Goal: Task Accomplishment & Management: Manage account settings

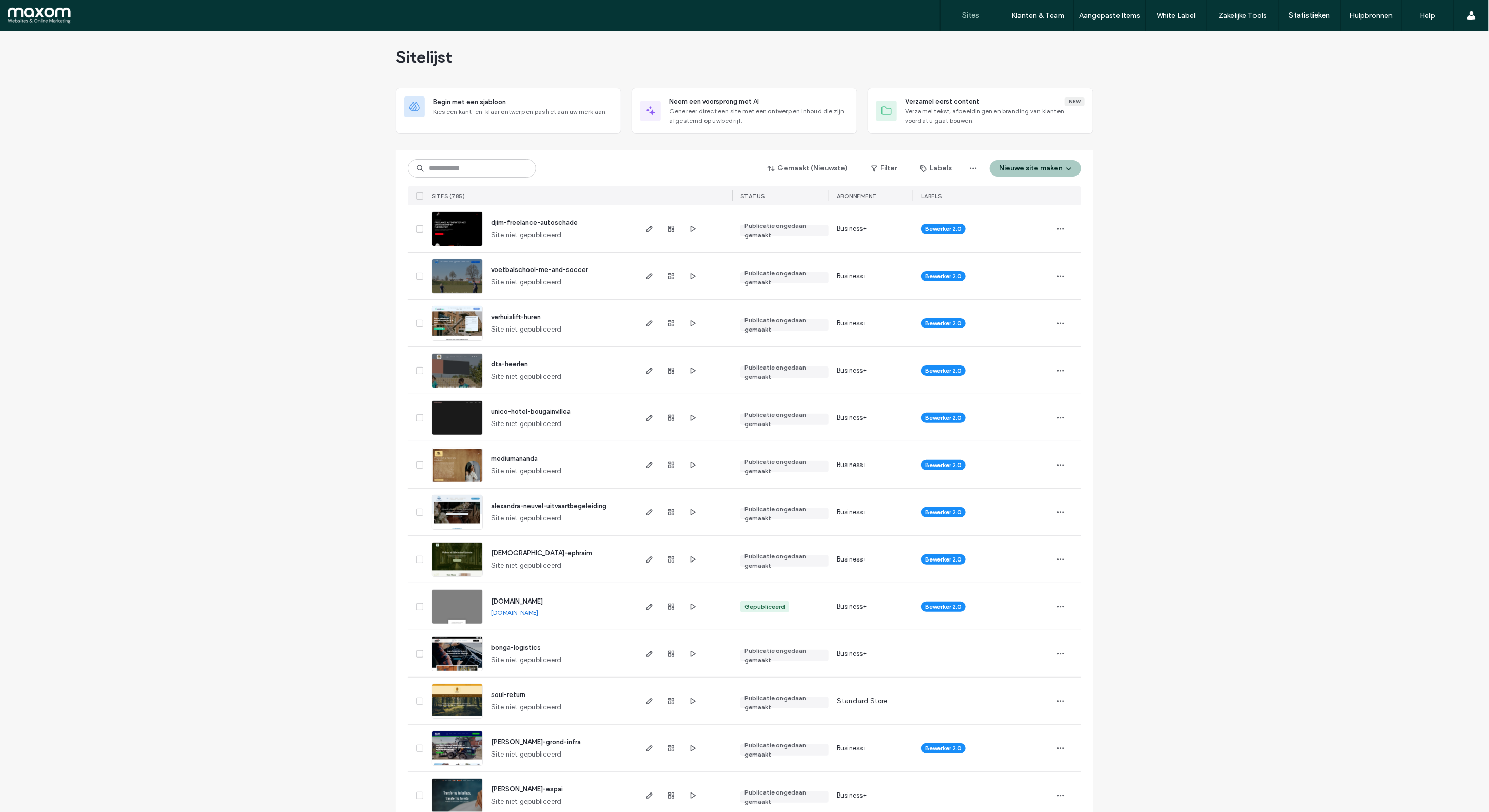
click at [455, 176] on input at bounding box center [472, 168] width 128 height 19
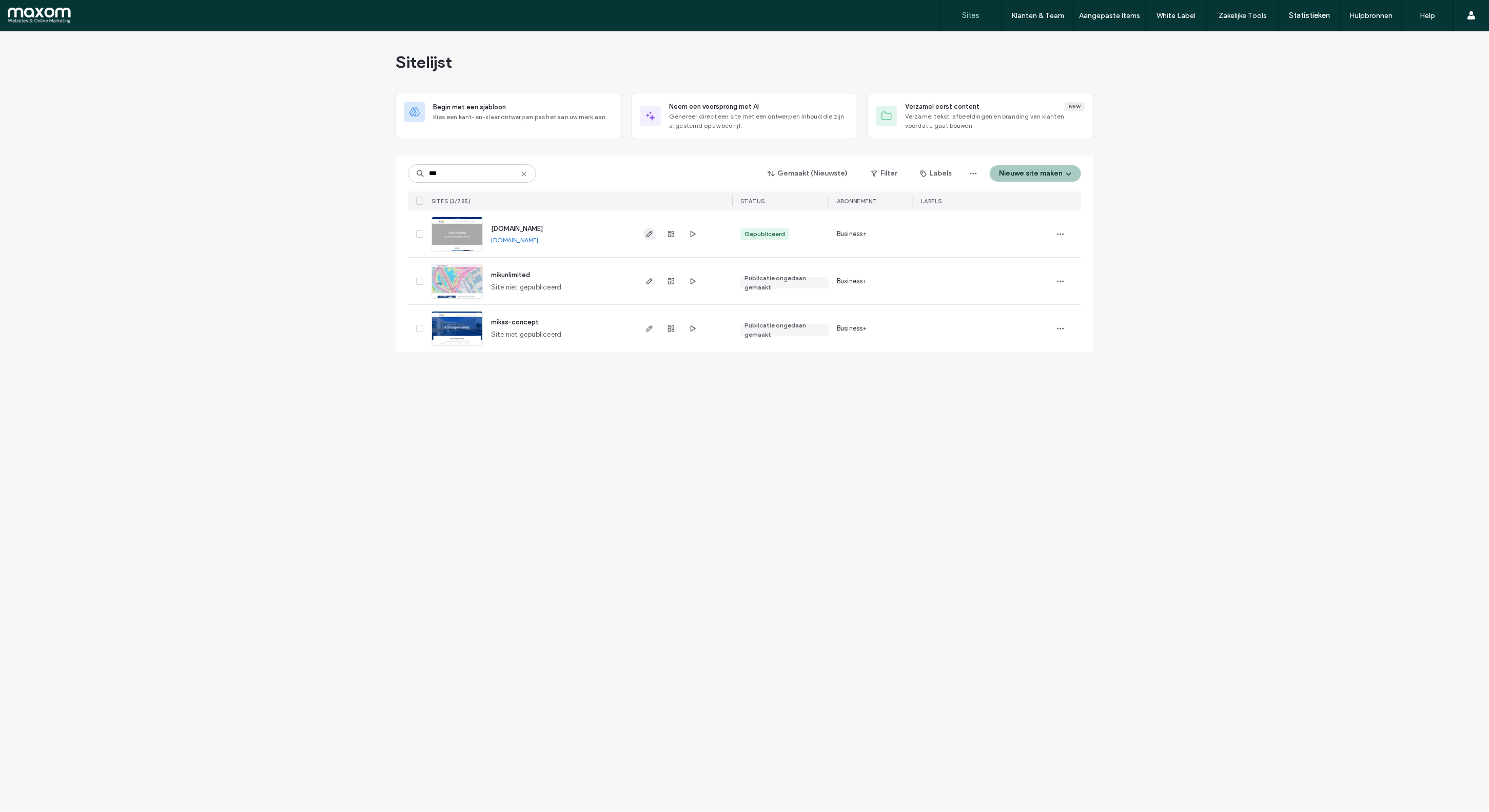
type input "***"
click at [647, 233] on icon "button" at bounding box center [649, 233] width 8 height 8
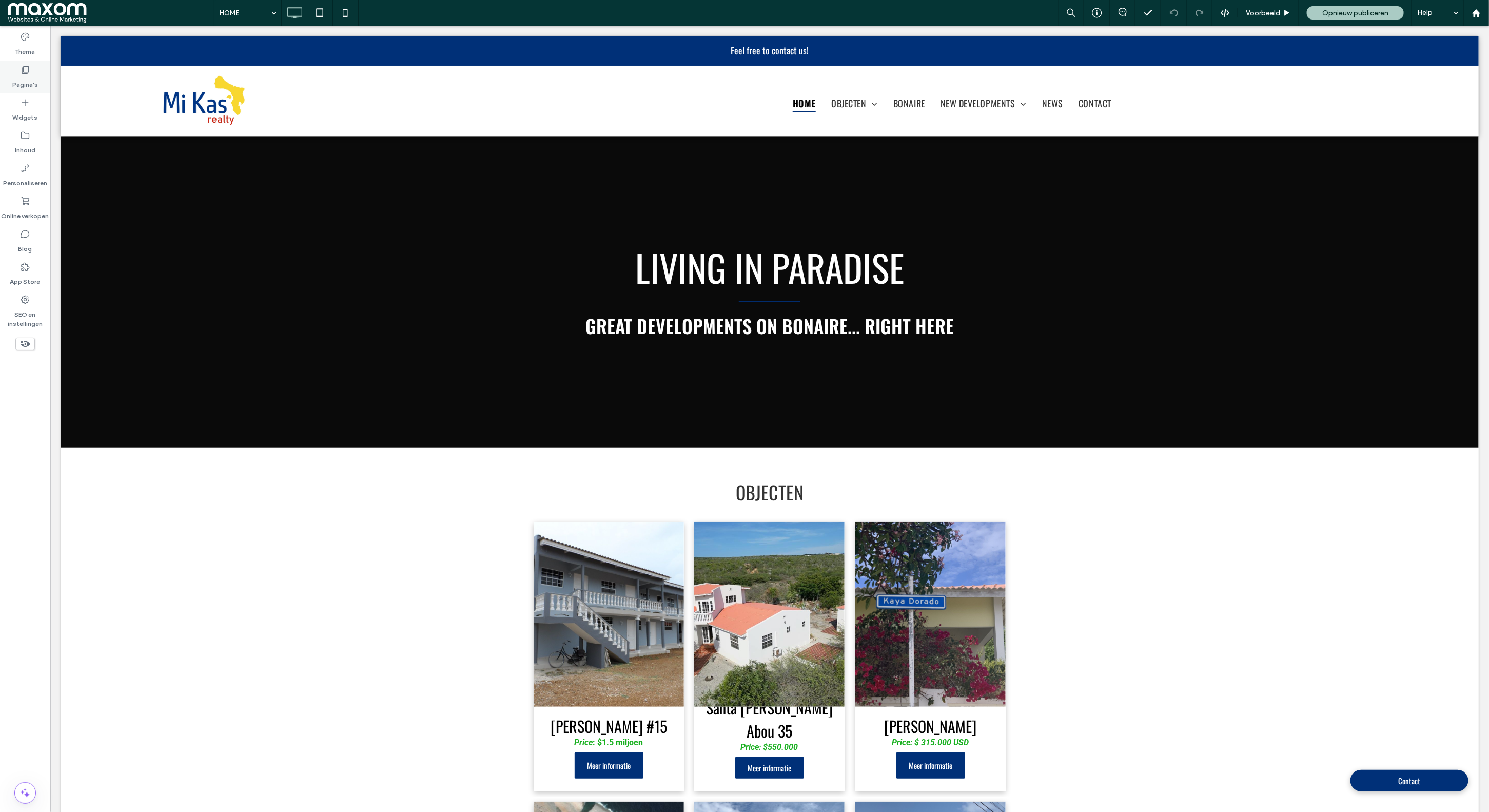
click at [28, 84] on label "Pagina's" at bounding box center [25, 82] width 25 height 14
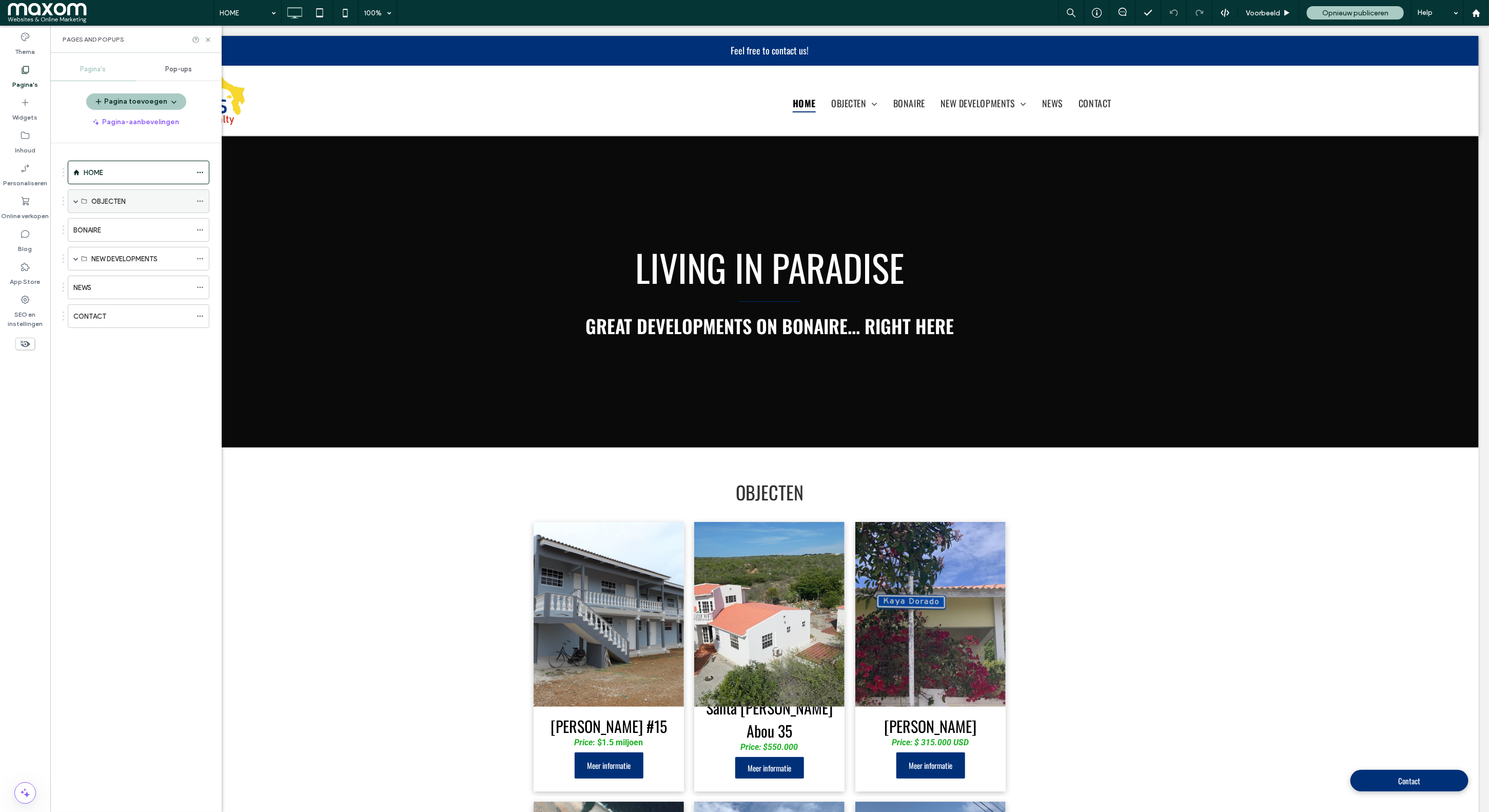
click at [155, 197] on div "OBJECTEN" at bounding box center [142, 201] width 100 height 11
click at [209, 38] on icon at bounding box center [208, 40] width 7 height 7
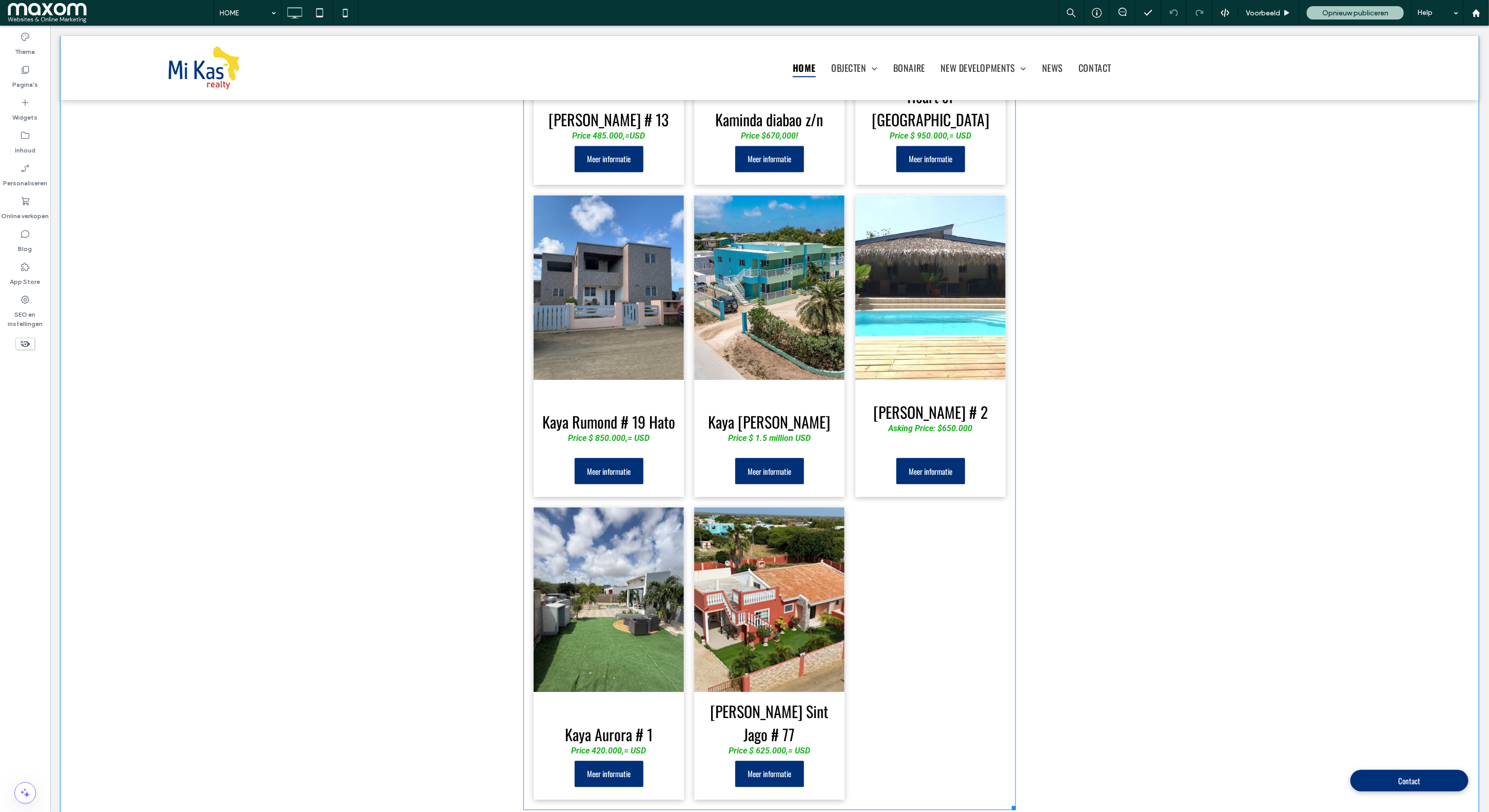
scroll to position [1547, 0]
click at [780, 342] on link at bounding box center [769, 286] width 150 height 184
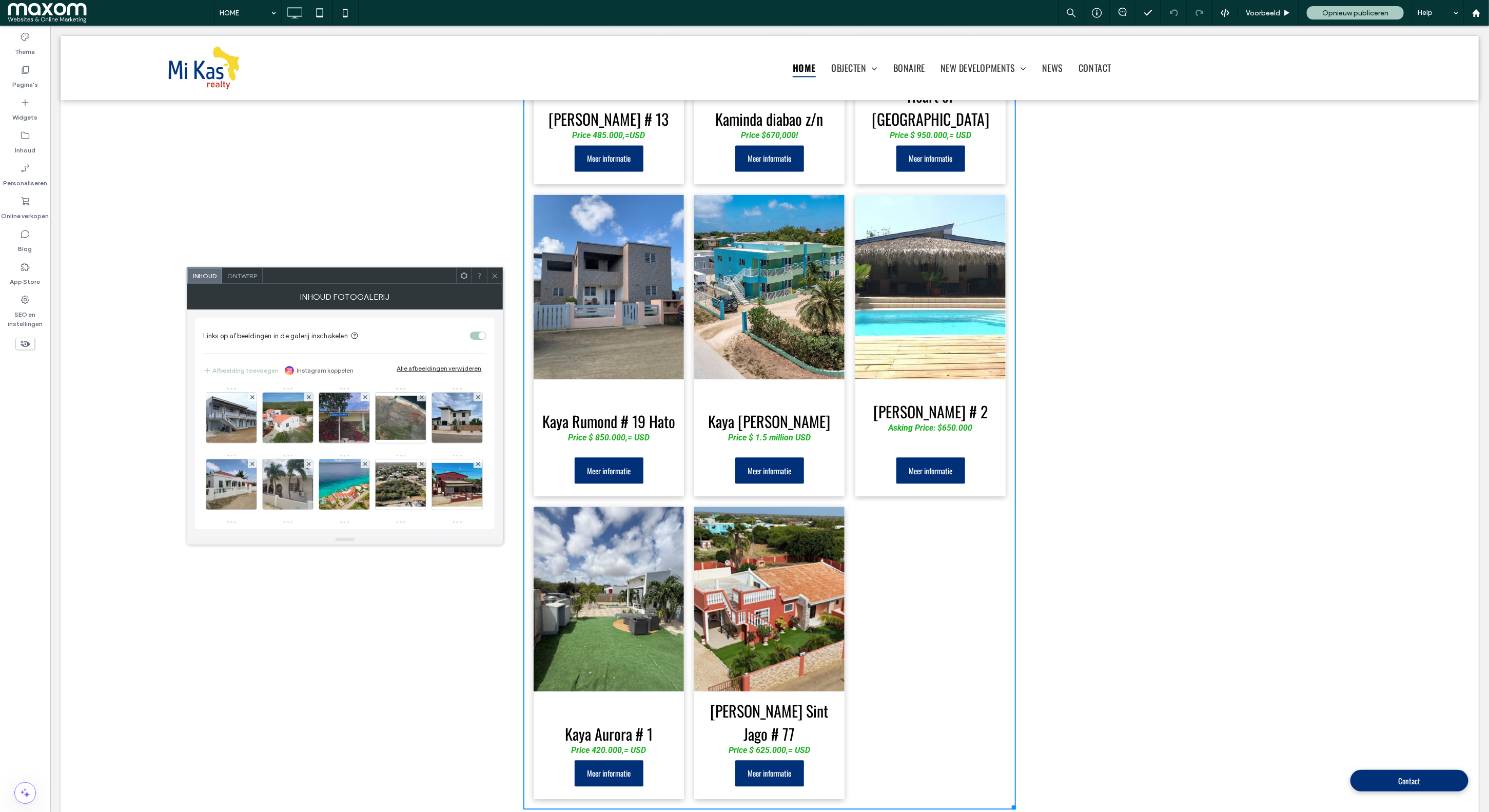
scroll to position [204, 0]
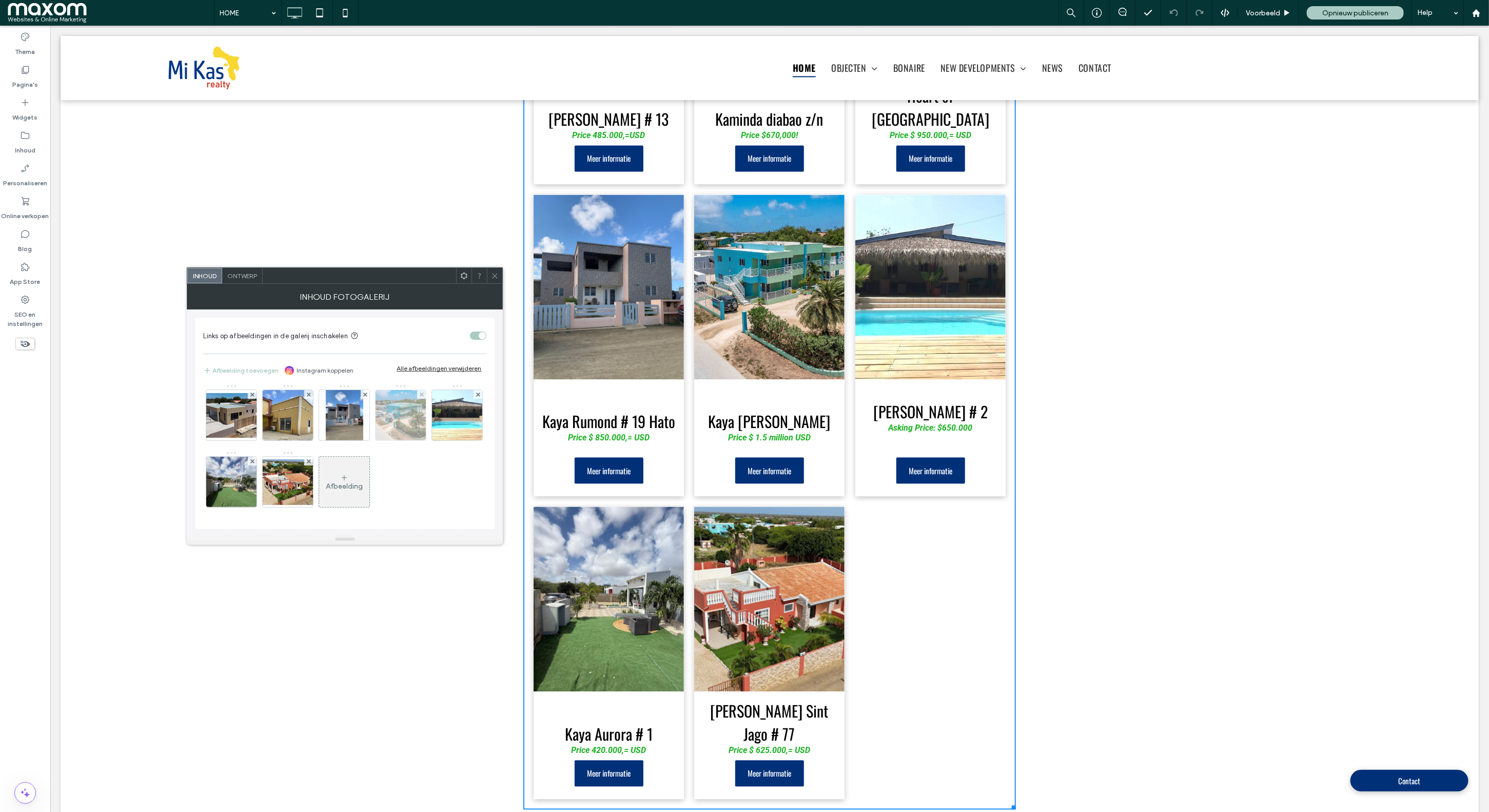
click at [363, 411] on img at bounding box center [401, 415] width 76 height 50
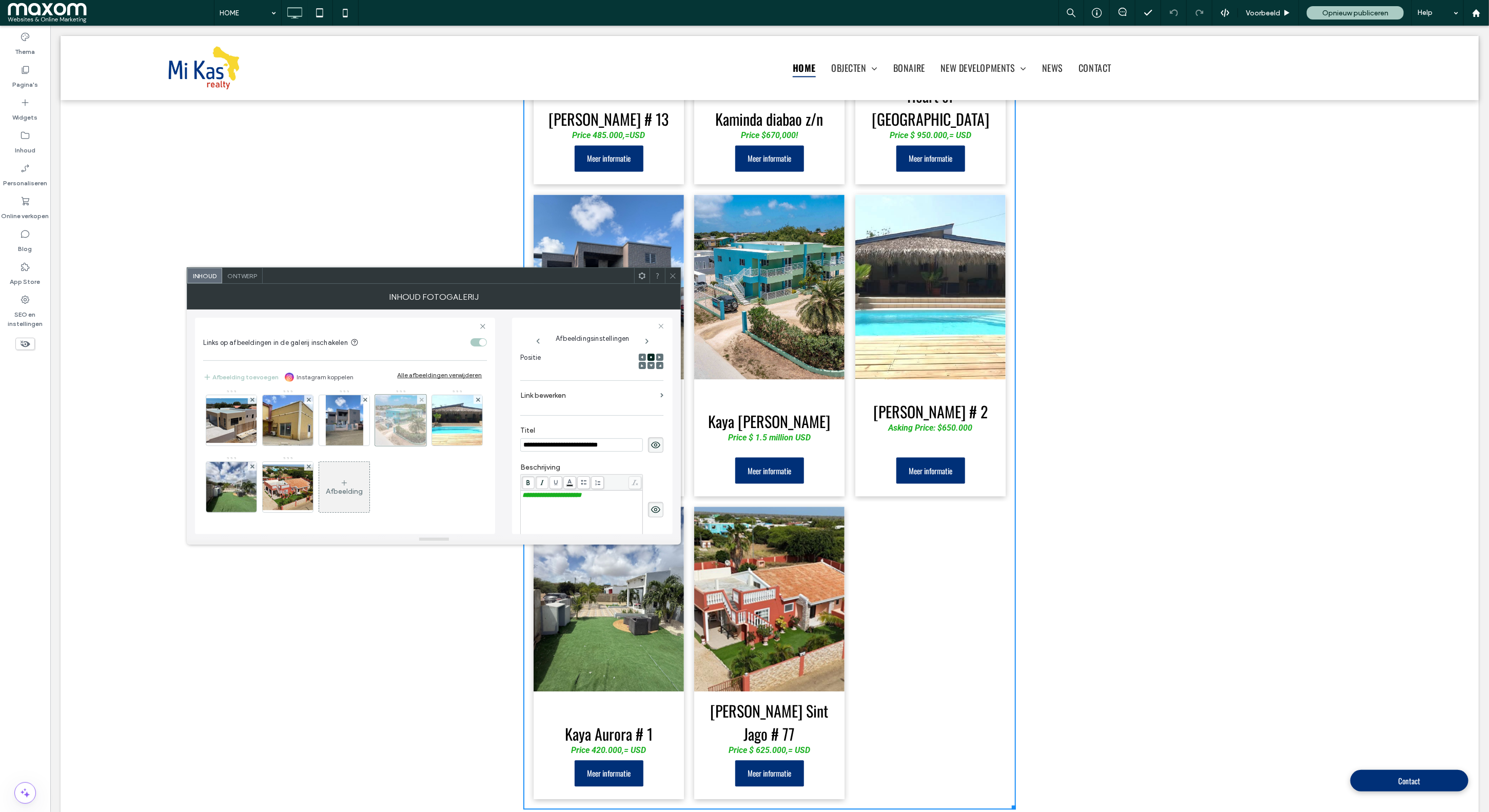
scroll to position [0, 0]
click at [375, 430] on div at bounding box center [400, 420] width 51 height 51
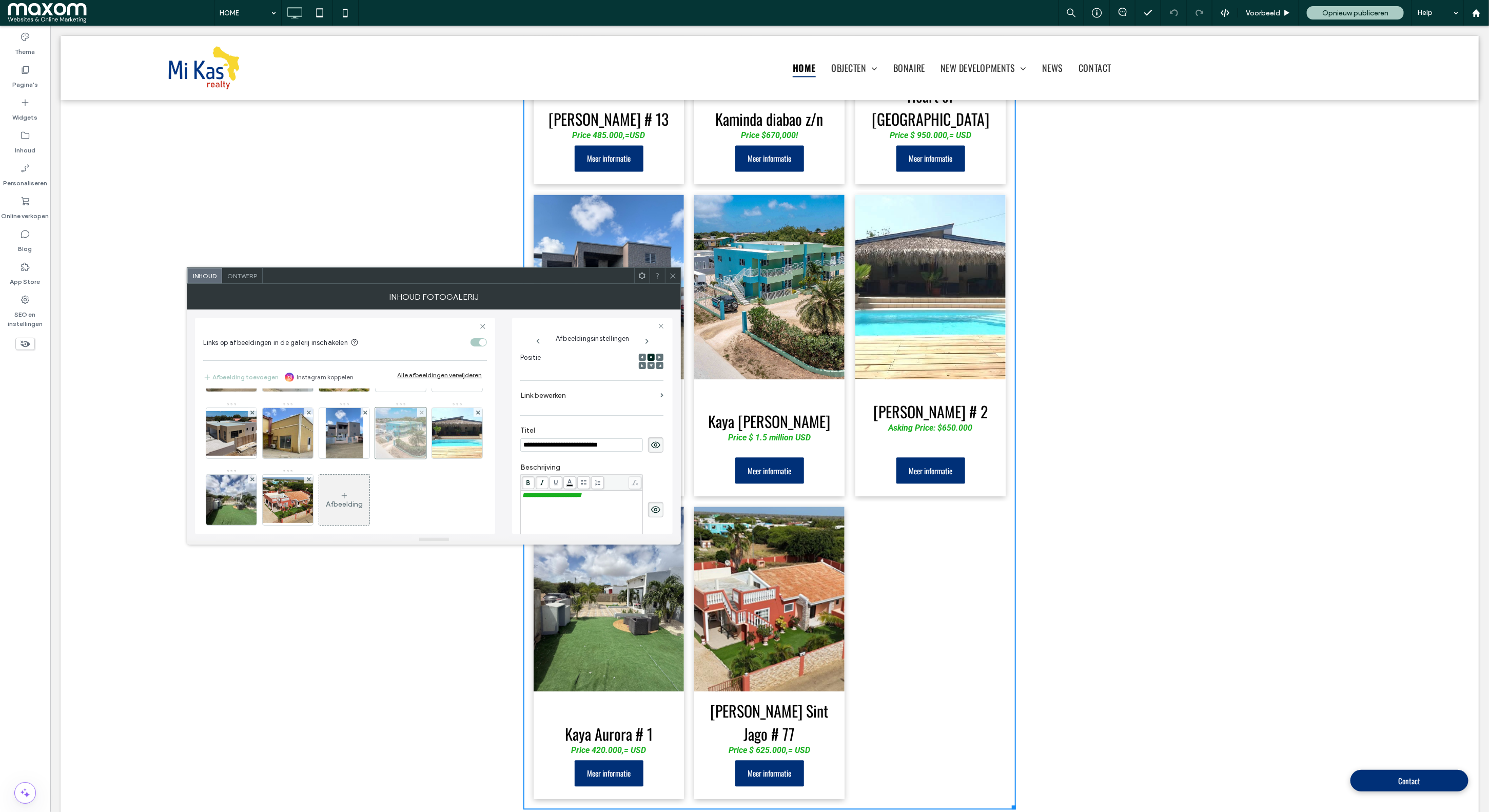
scroll to position [127, 0]
click at [375, 457] on div at bounding box center [400, 431] width 51 height 51
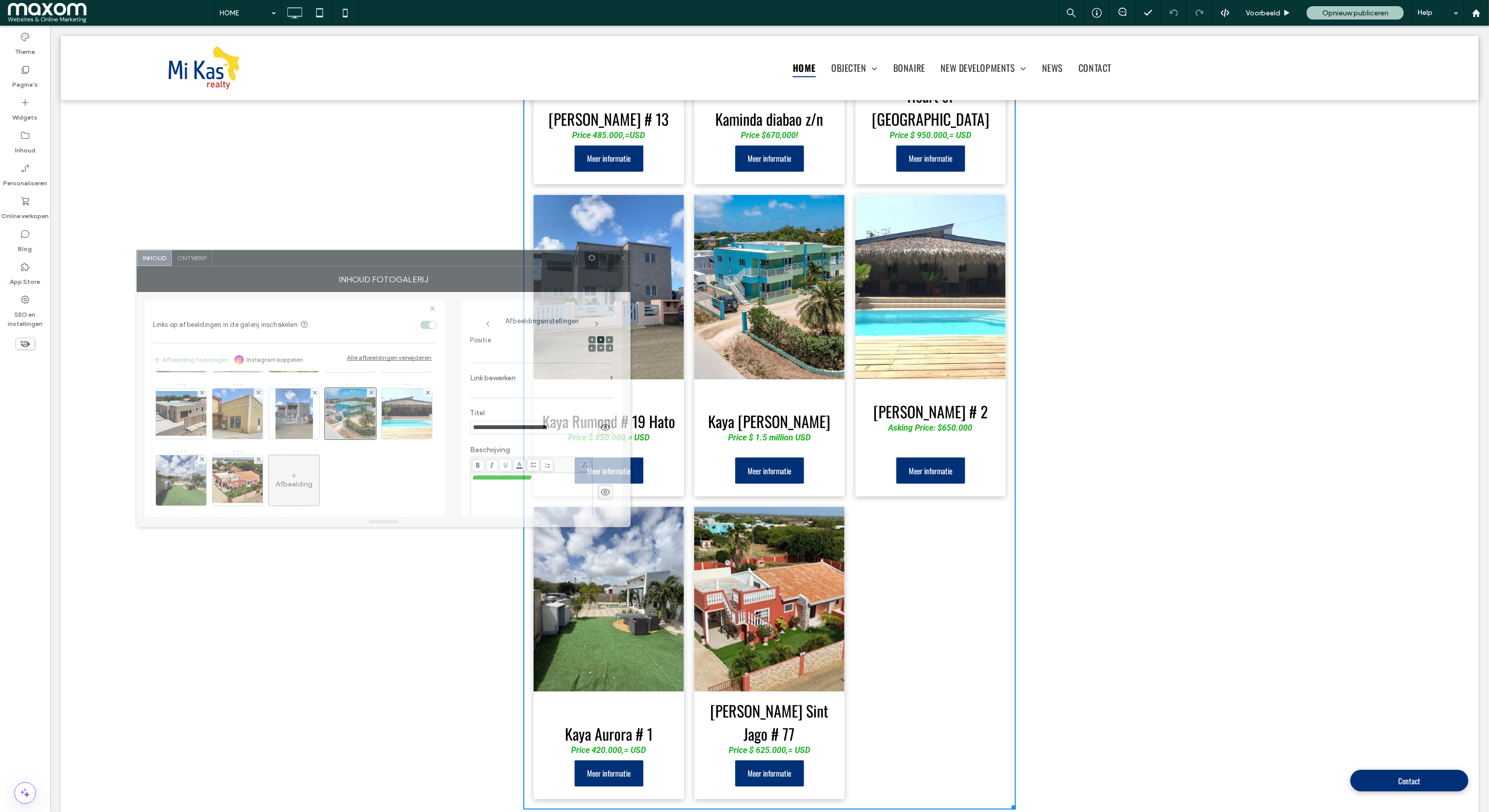
drag, startPoint x: 364, startPoint y: 280, endPoint x: 314, endPoint y: 262, distance: 53.1
click at [314, 262] on div at bounding box center [398, 258] width 371 height 15
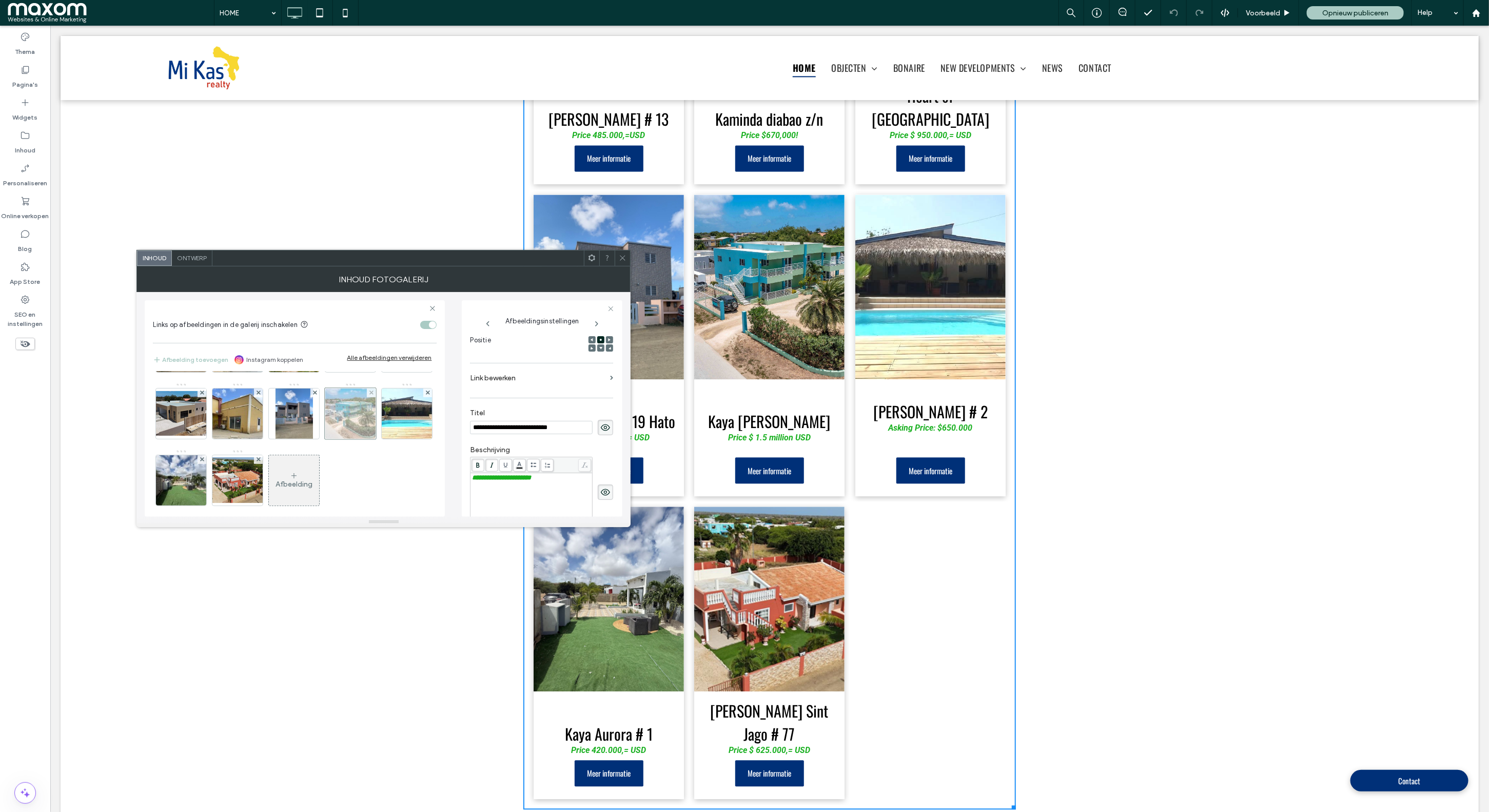
click at [325, 439] on div at bounding box center [350, 413] width 51 height 51
click at [367, 397] on div at bounding box center [371, 393] width 9 height 9
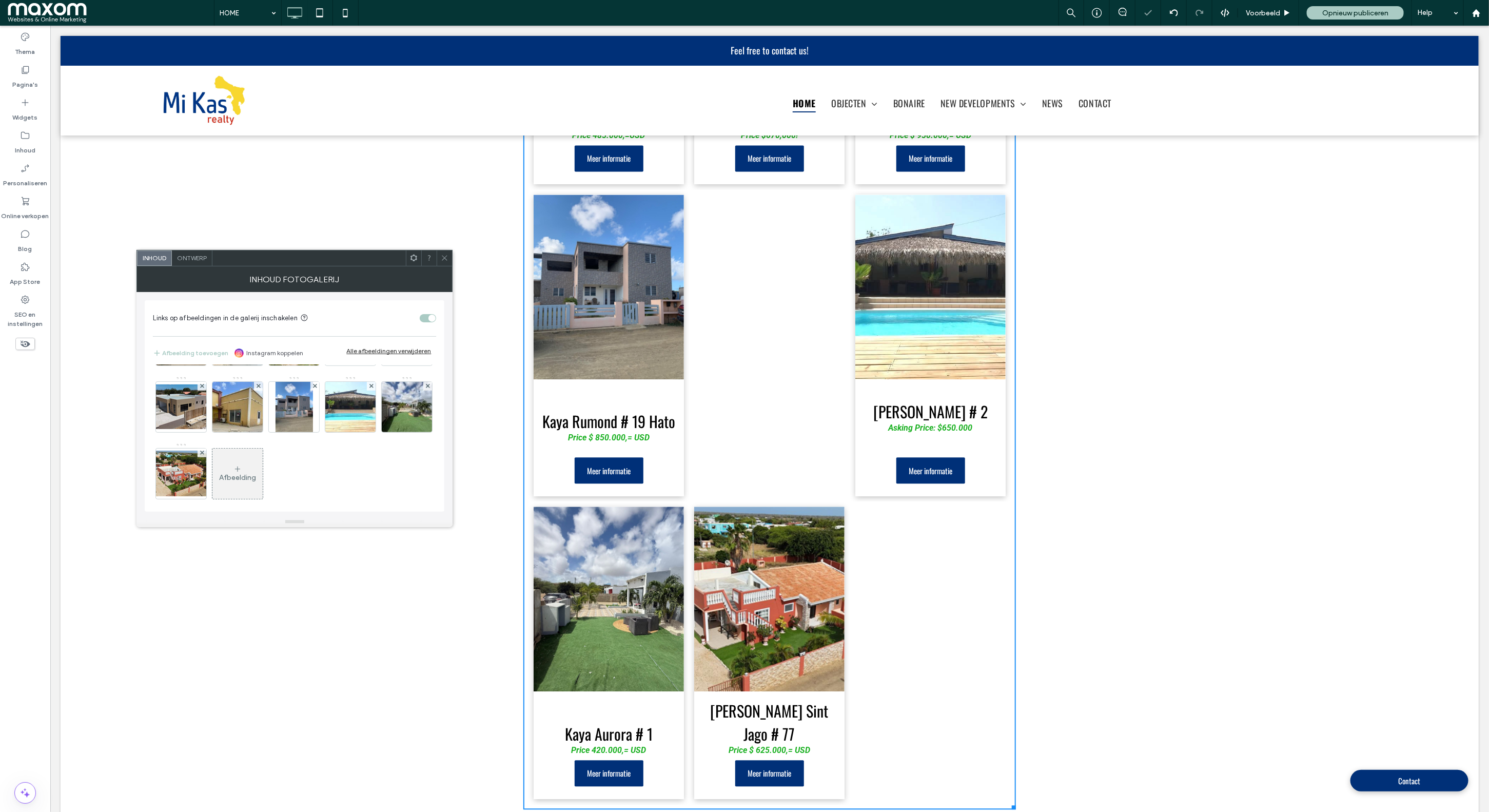
scroll to position [1534, 0]
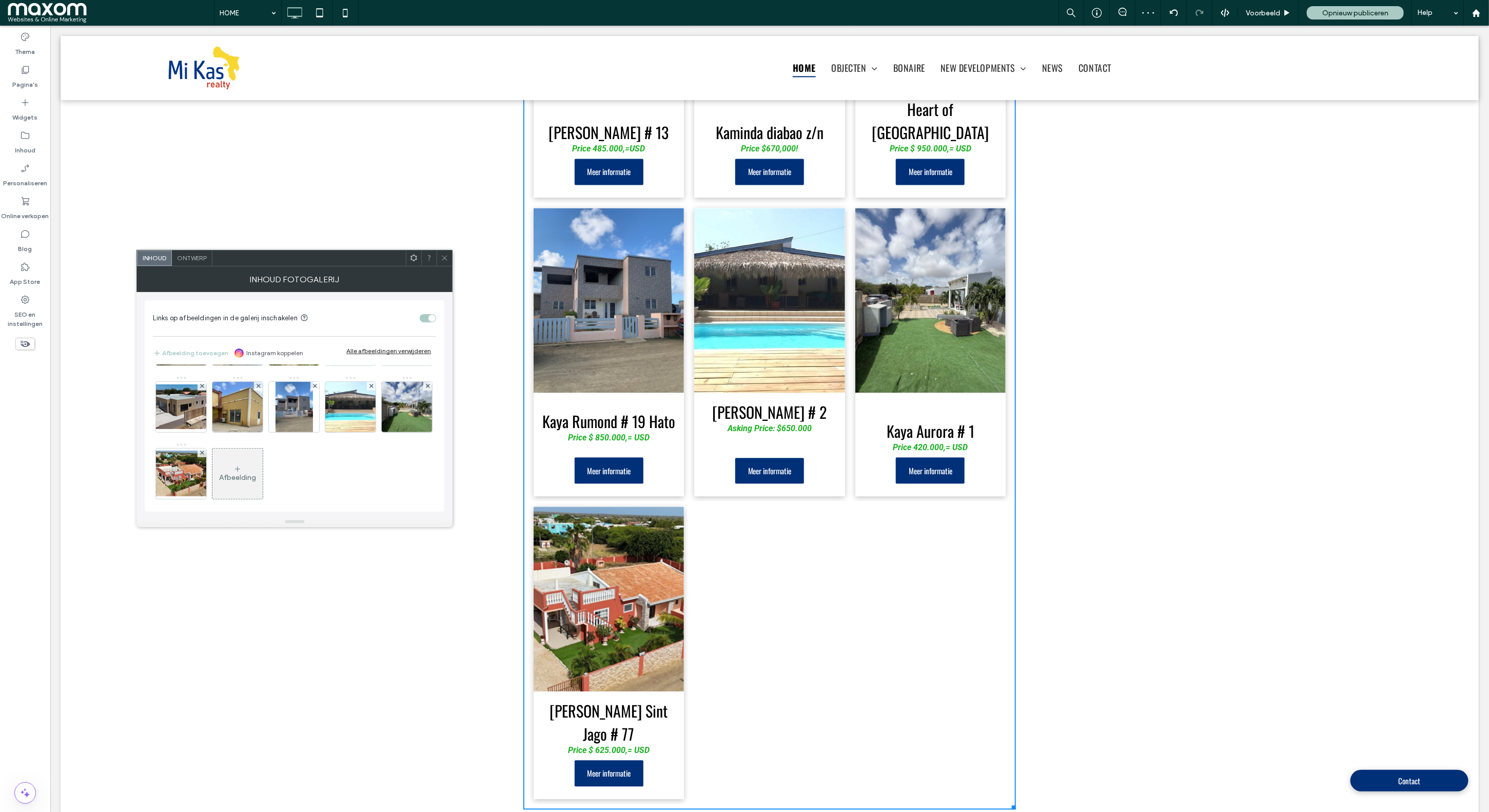
click at [446, 257] on icon at bounding box center [444, 257] width 7 height 7
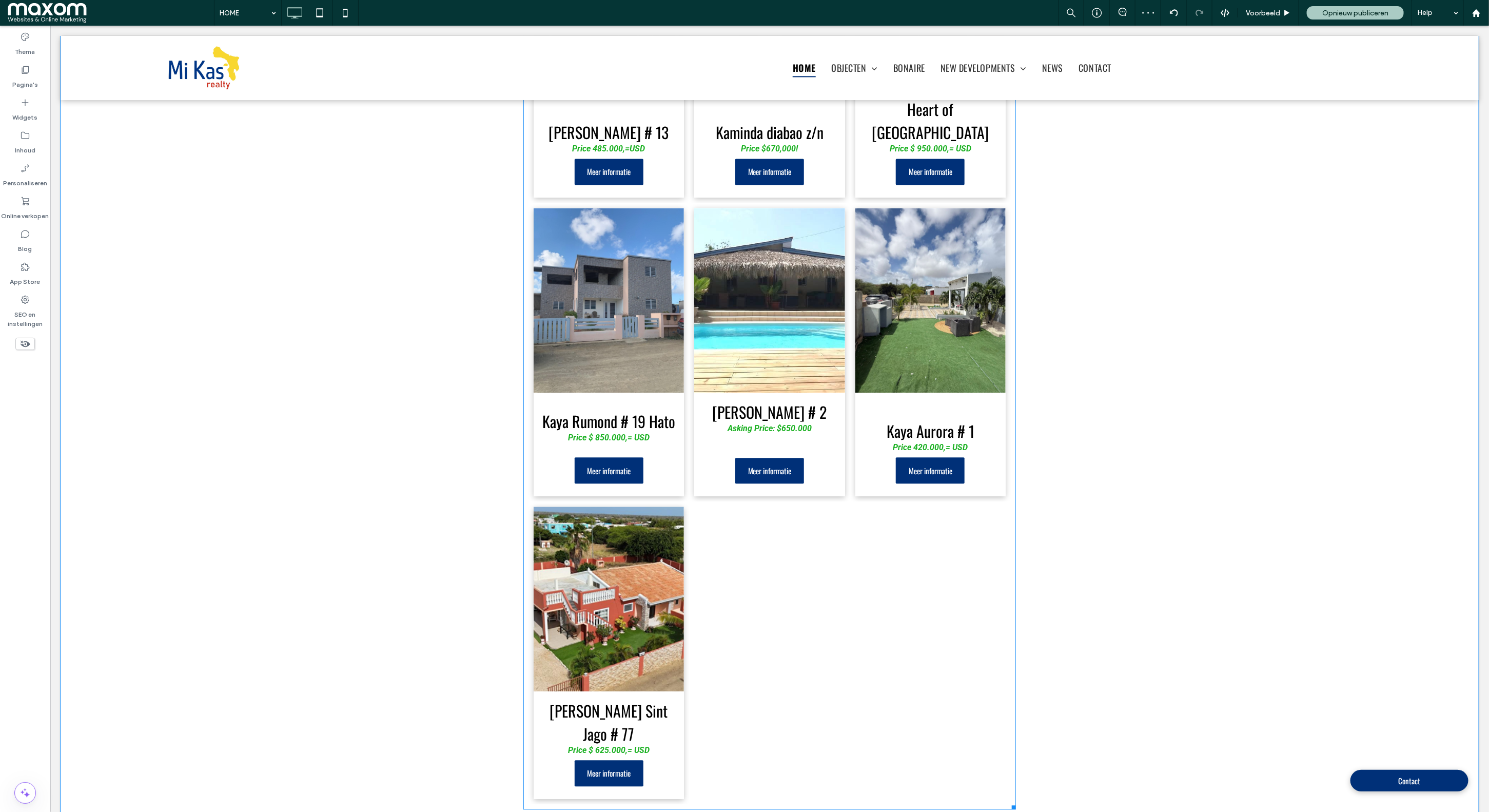
click at [638, 287] on link at bounding box center [608, 300] width 150 height 184
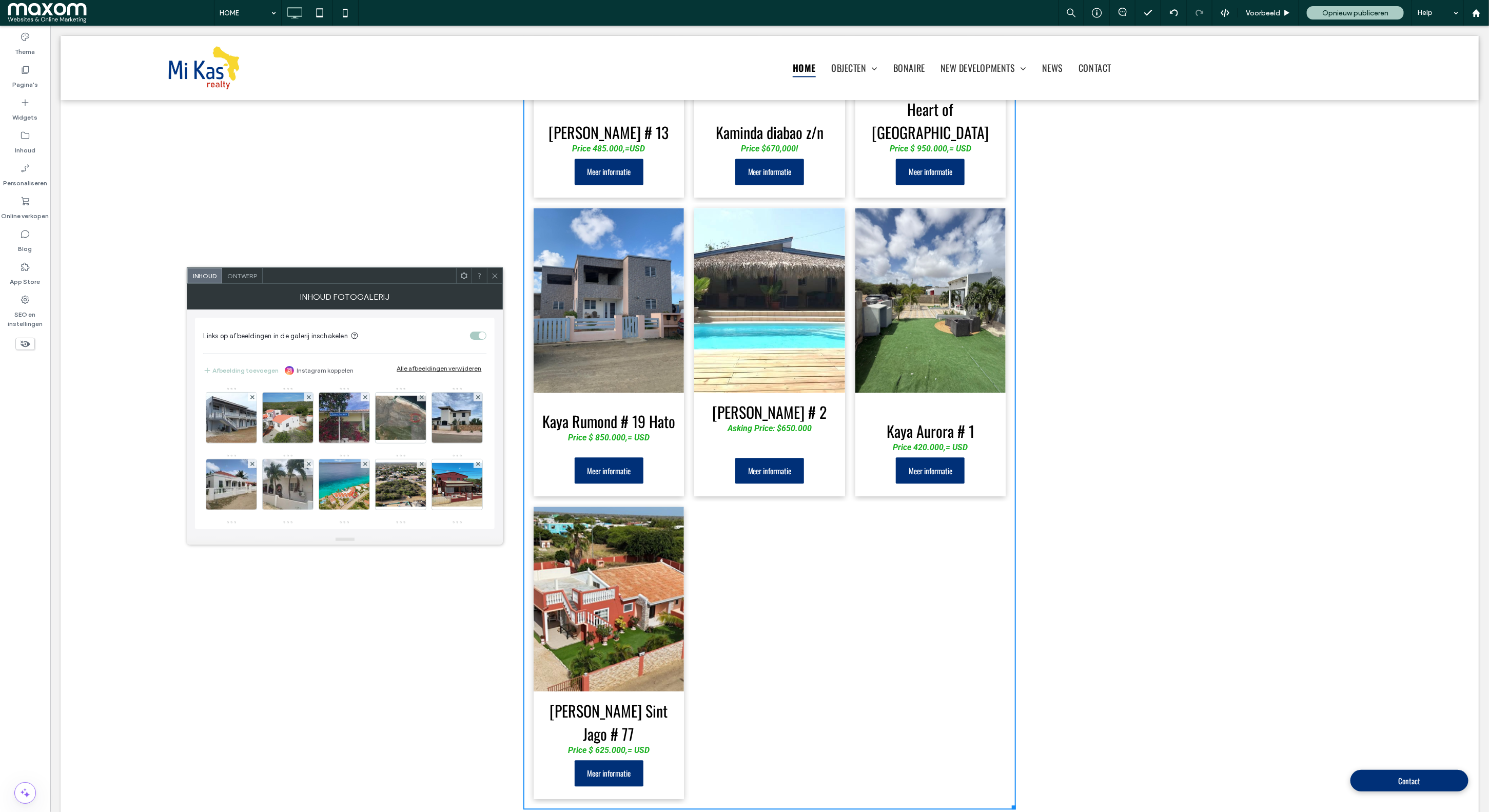
click at [497, 277] on icon at bounding box center [494, 275] width 7 height 7
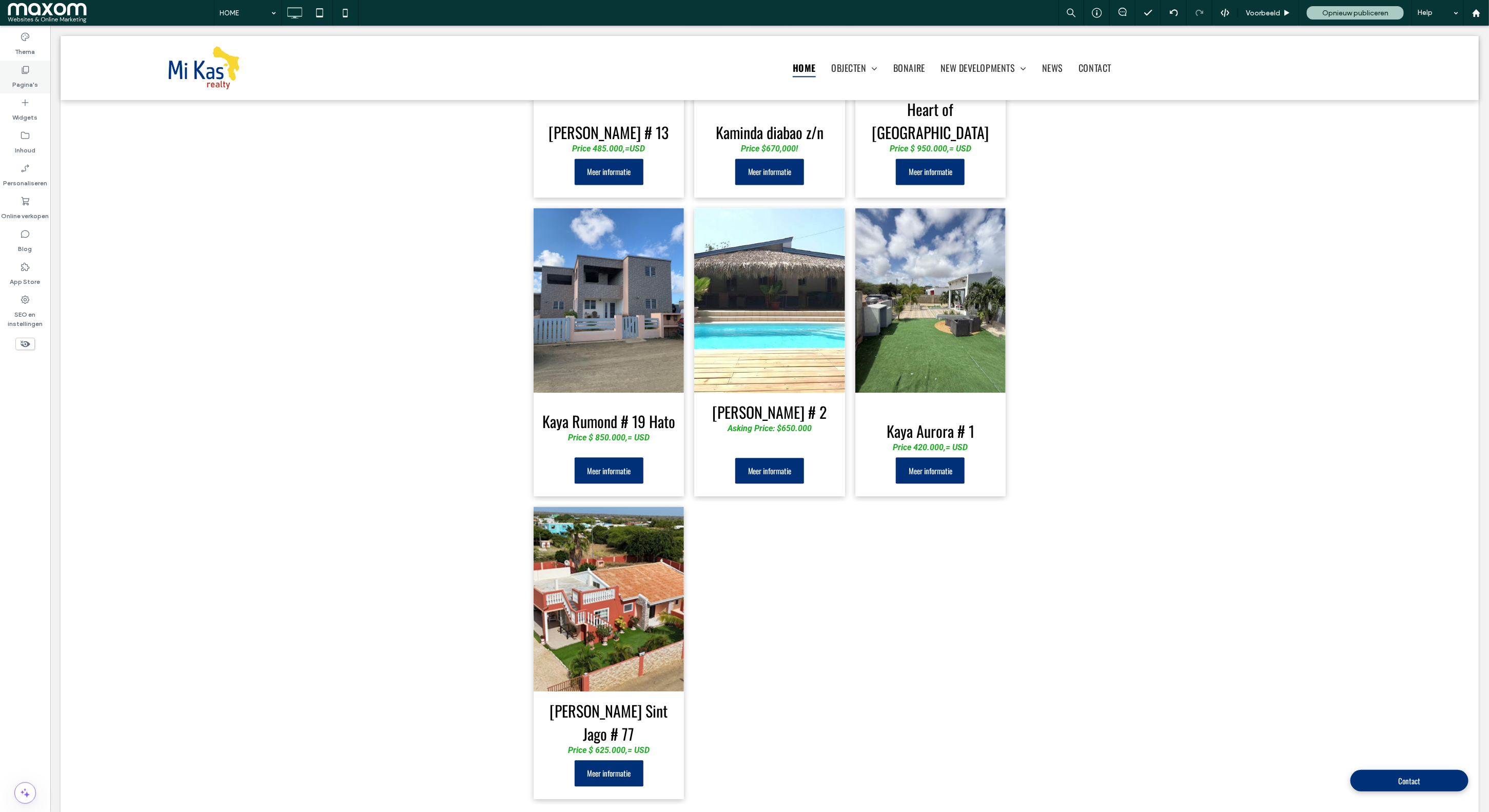
click at [28, 81] on label "Pagina's" at bounding box center [25, 82] width 25 height 14
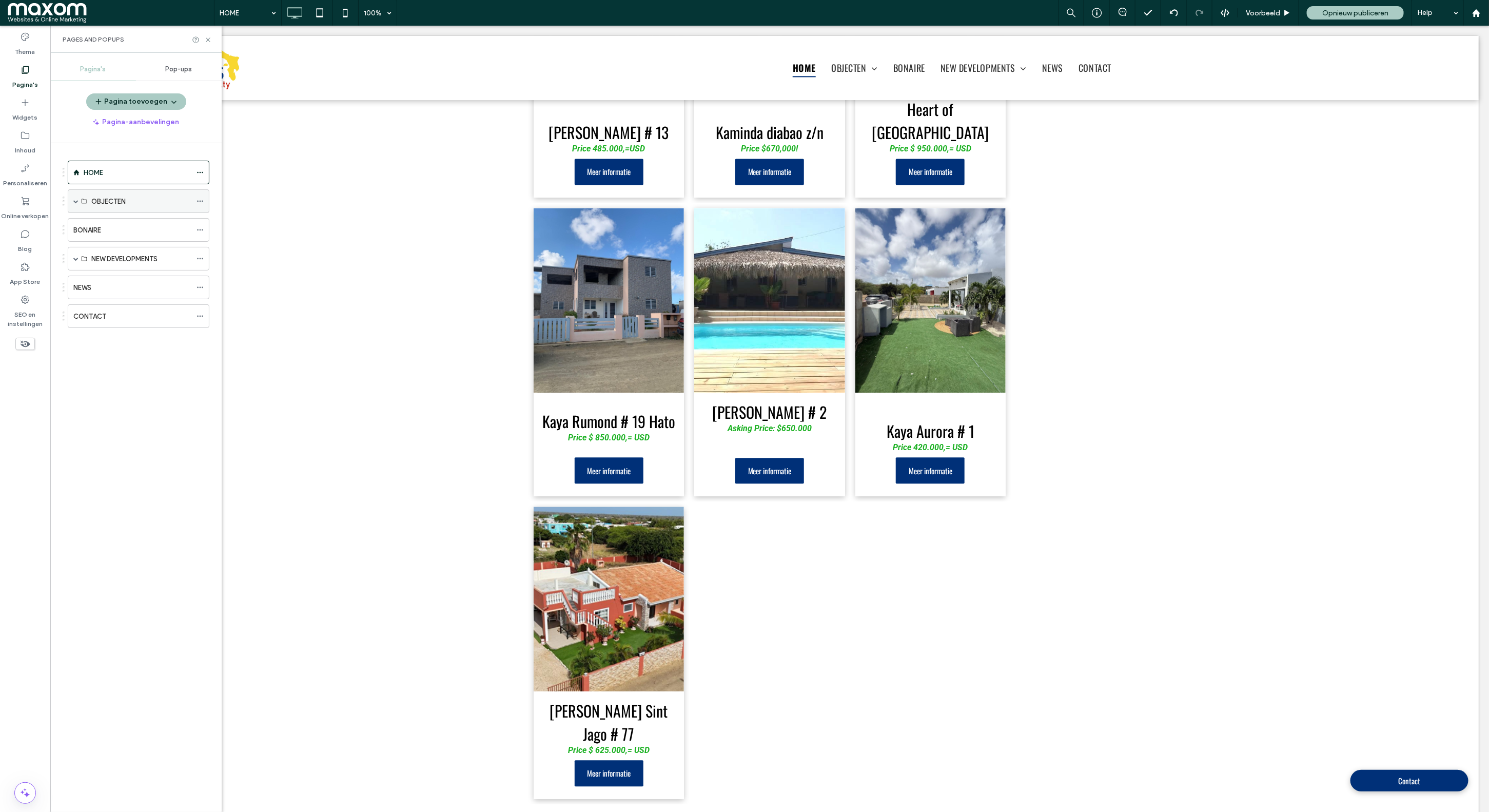
click at [74, 200] on span at bounding box center [76, 201] width 5 height 5
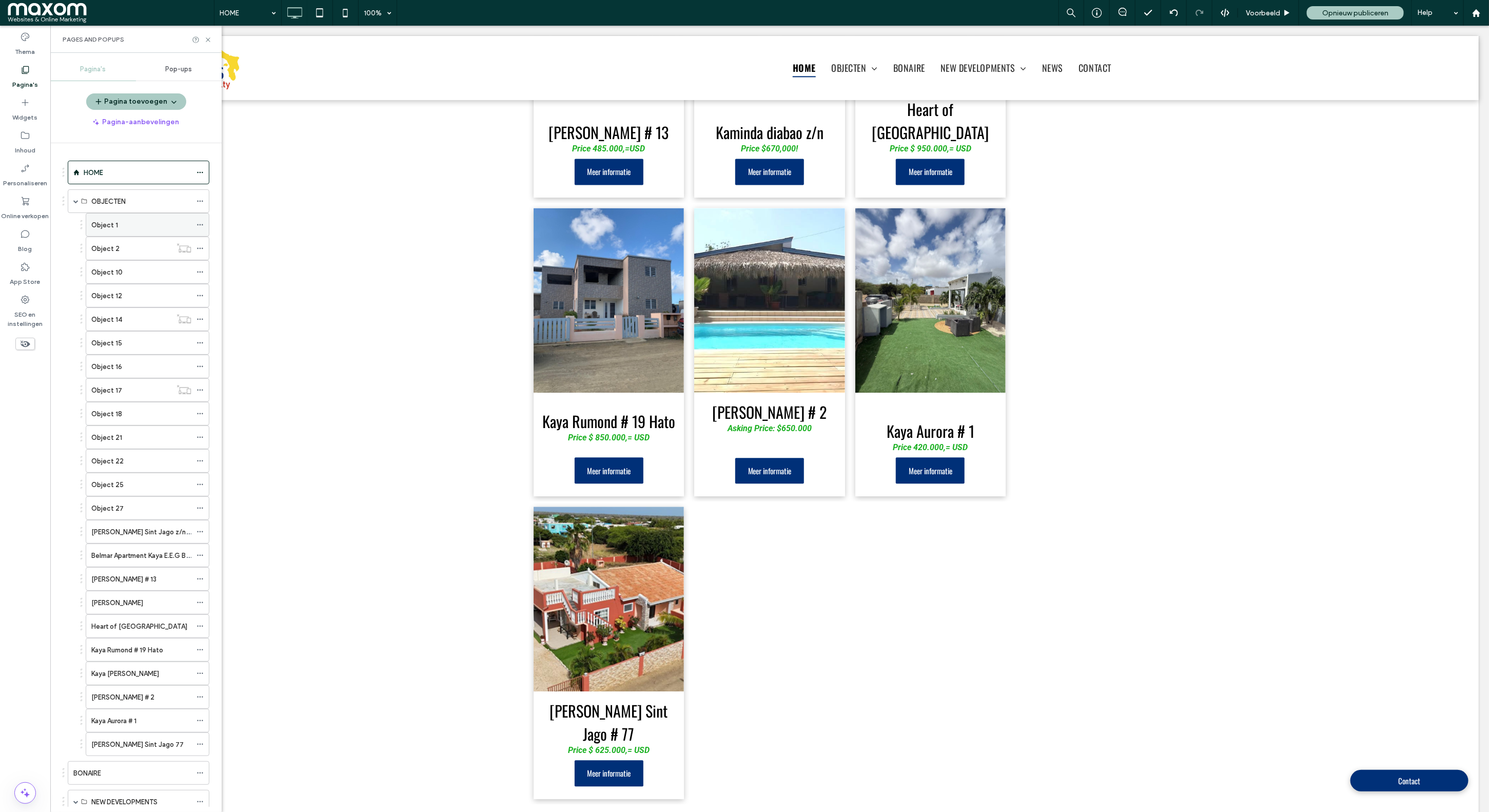
click at [142, 230] on div "Object 1" at bounding box center [142, 225] width 100 height 11
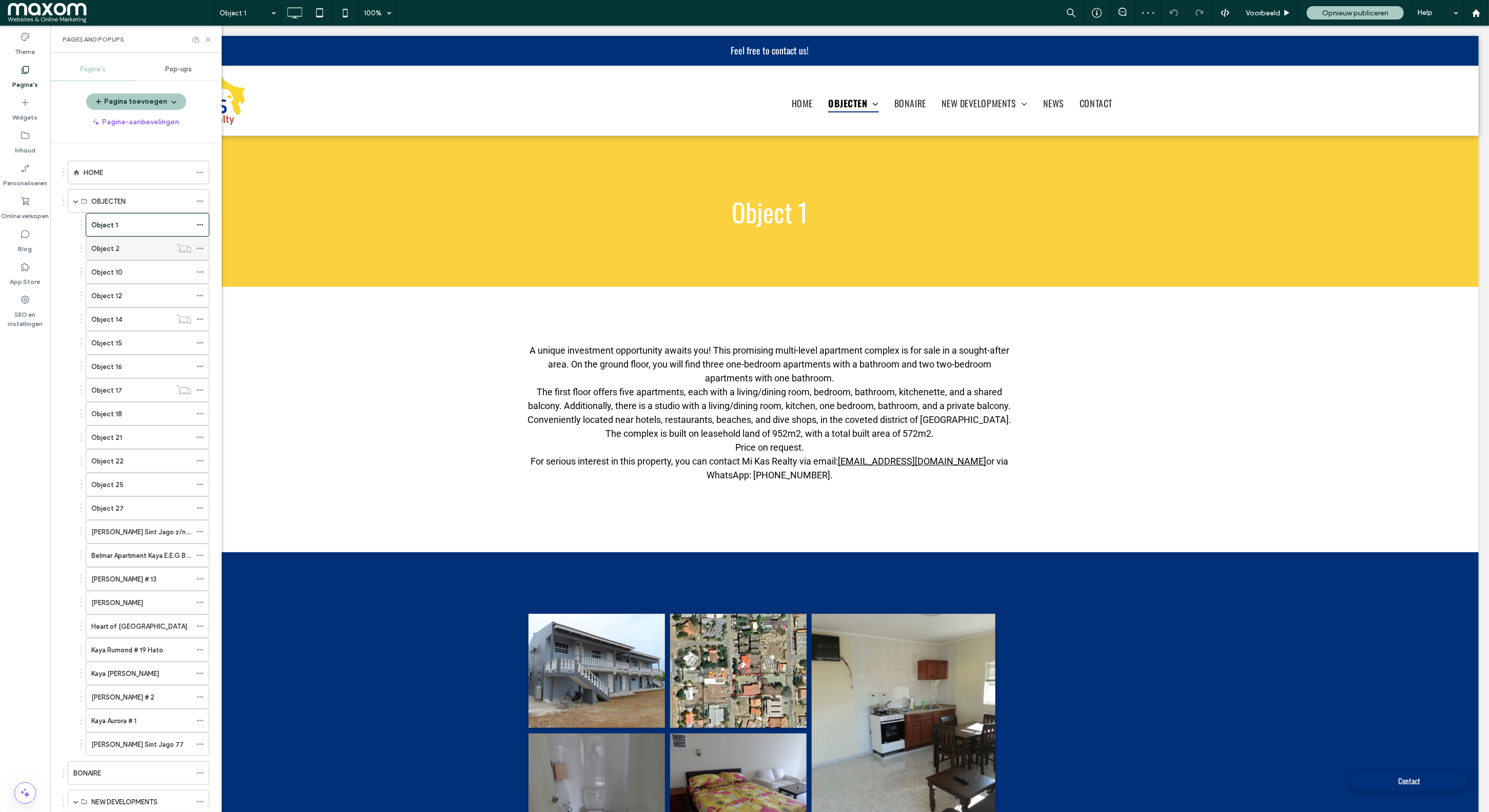
click at [138, 252] on div "Object 2" at bounding box center [131, 248] width 80 height 11
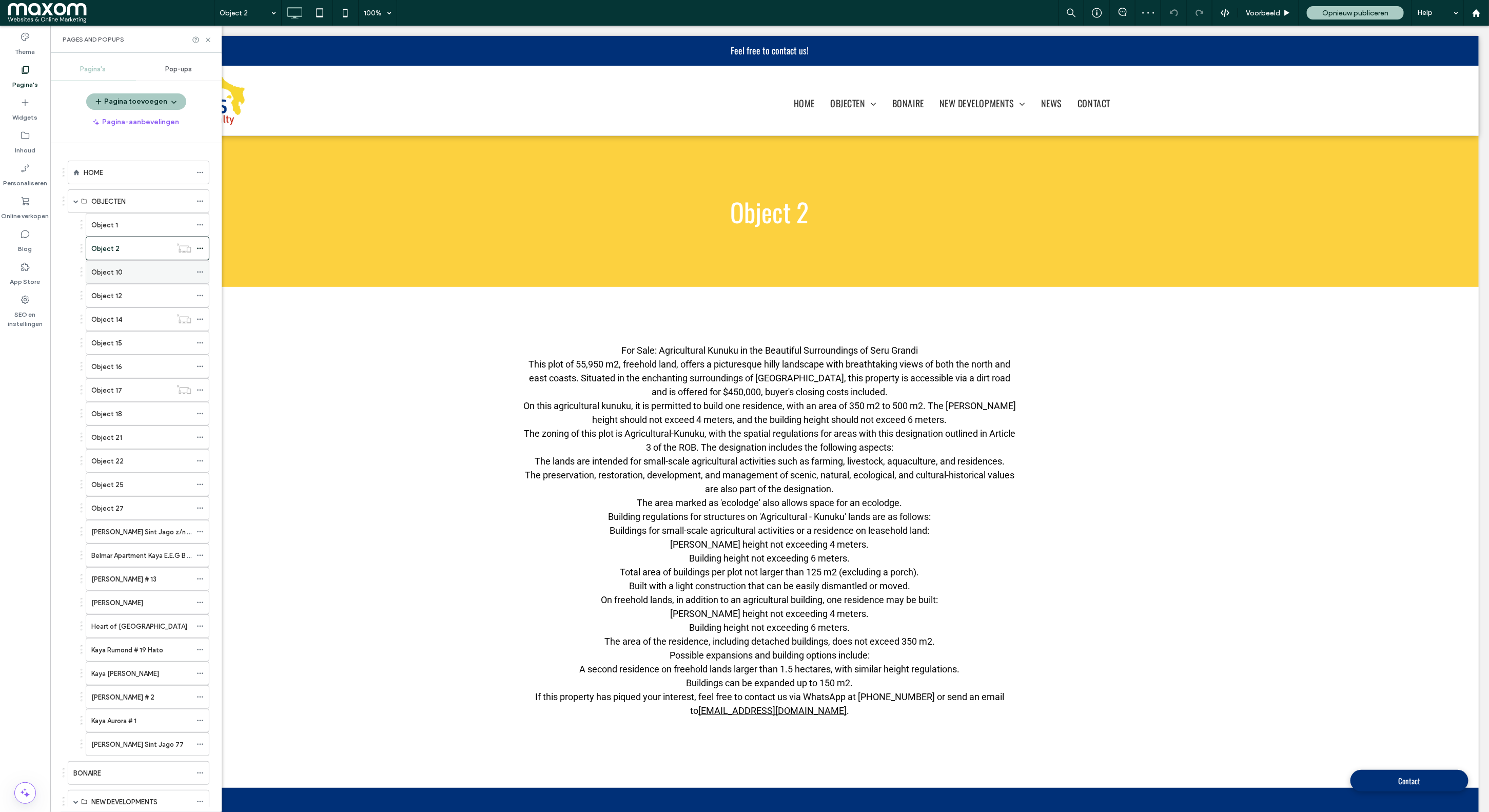
click at [142, 275] on div "Object 10" at bounding box center [142, 272] width 100 height 11
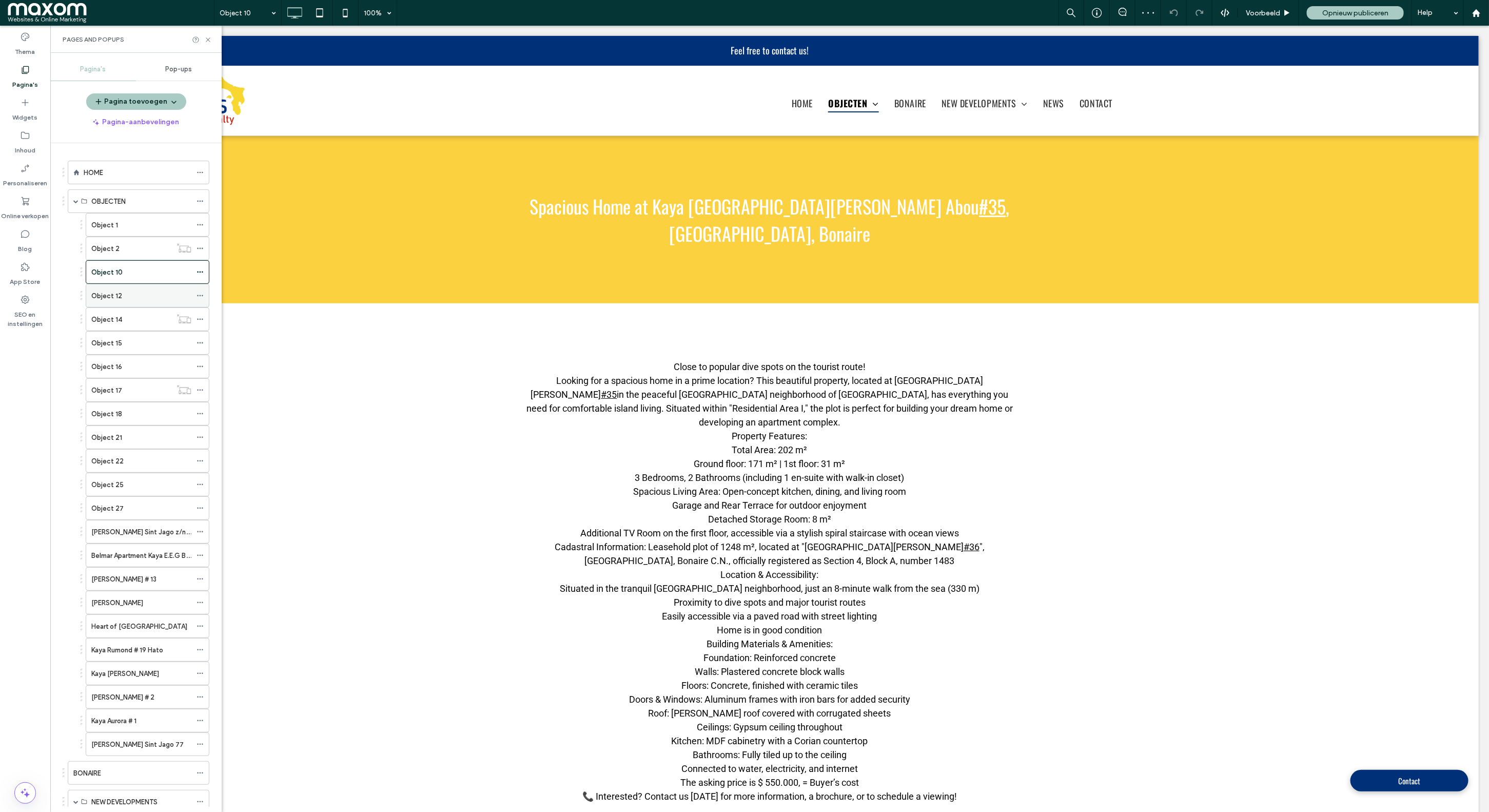
click at [152, 296] on div "Object 12" at bounding box center [142, 295] width 100 height 11
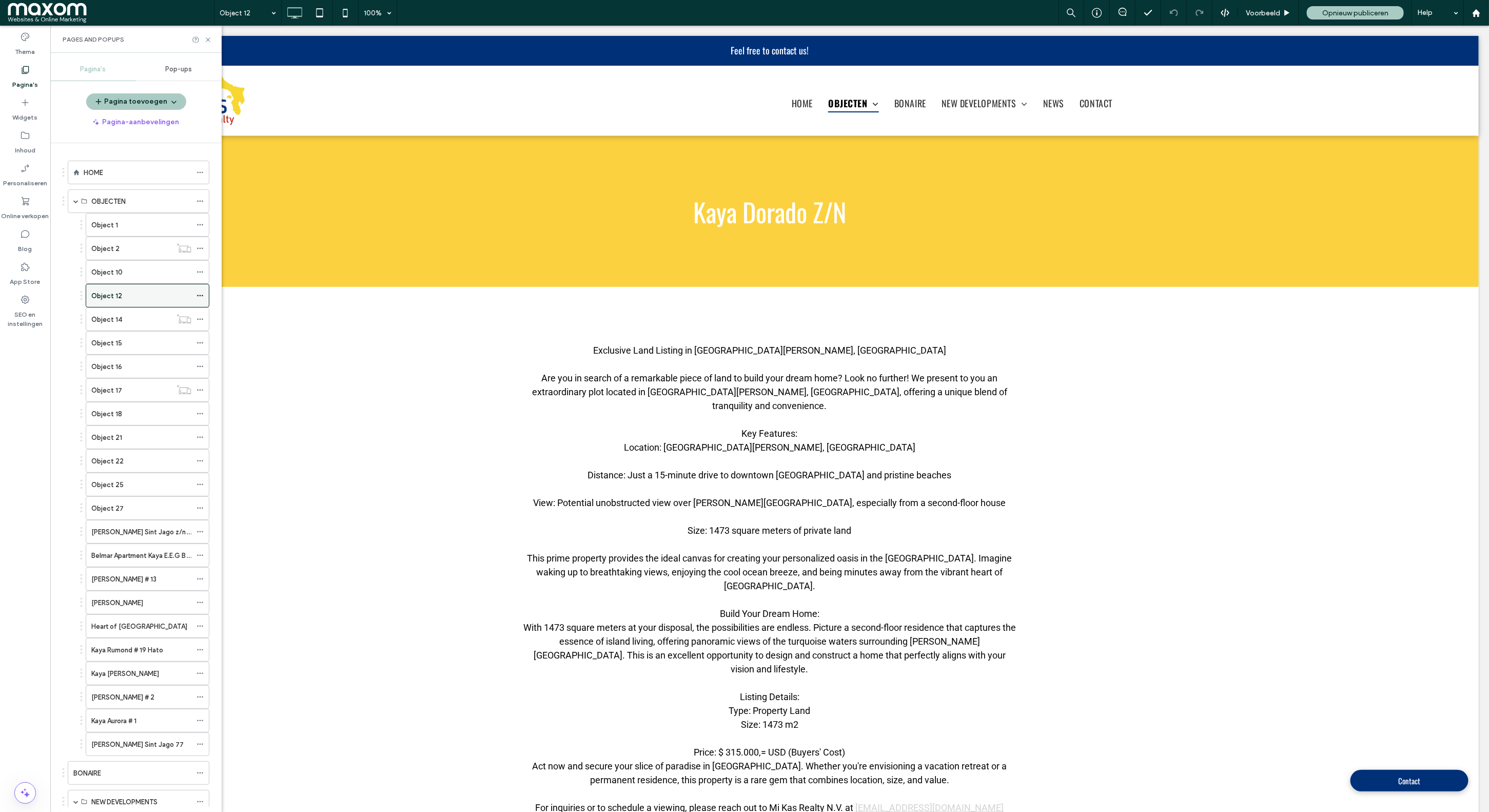
click at [156, 298] on div "Object 12" at bounding box center [142, 295] width 100 height 11
click at [147, 319] on div "Object 14" at bounding box center [131, 319] width 80 height 11
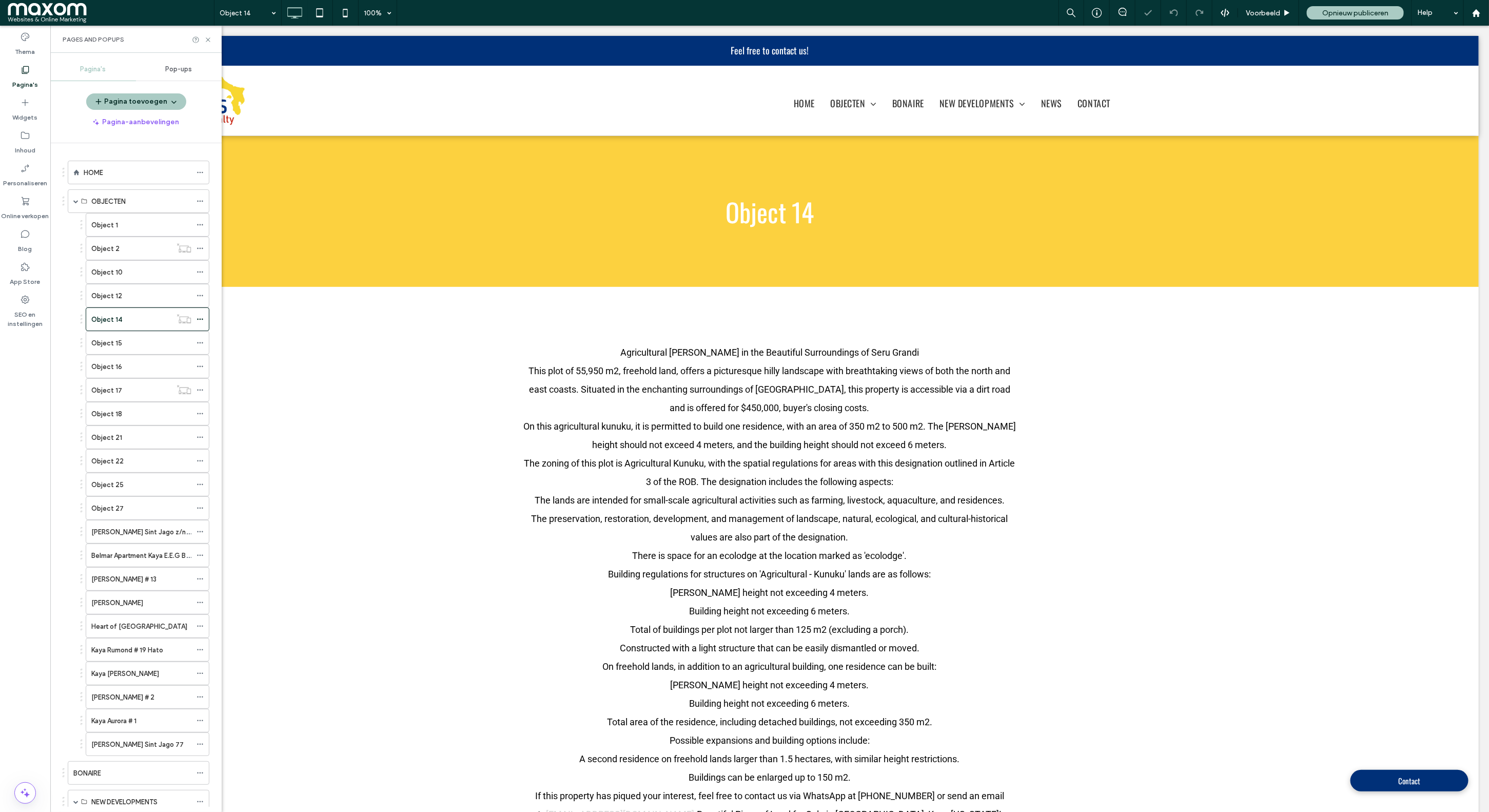
click at [125, 342] on div "Object 15" at bounding box center [142, 343] width 100 height 11
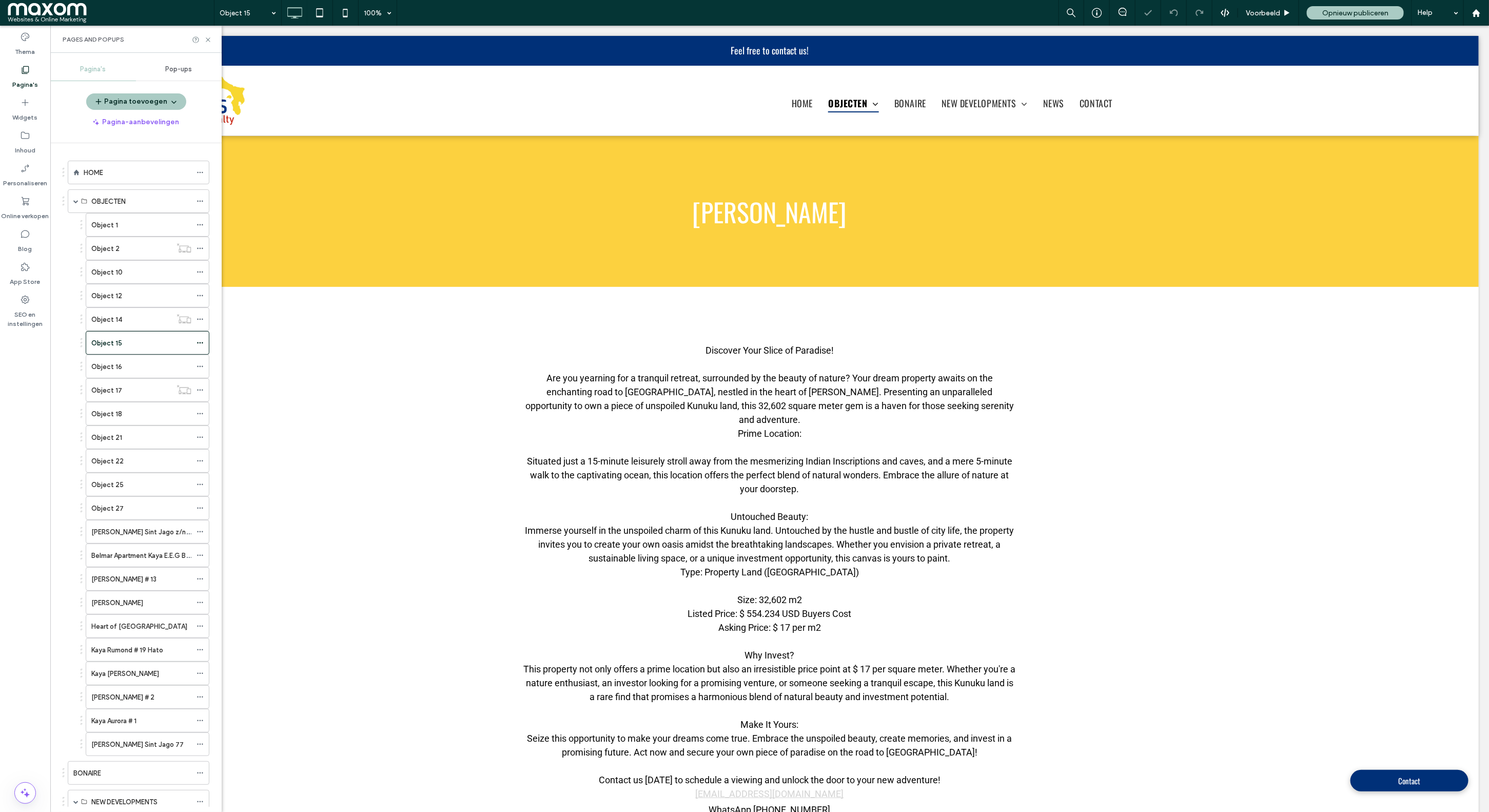
click at [137, 368] on div "Object 16" at bounding box center [142, 366] width 100 height 11
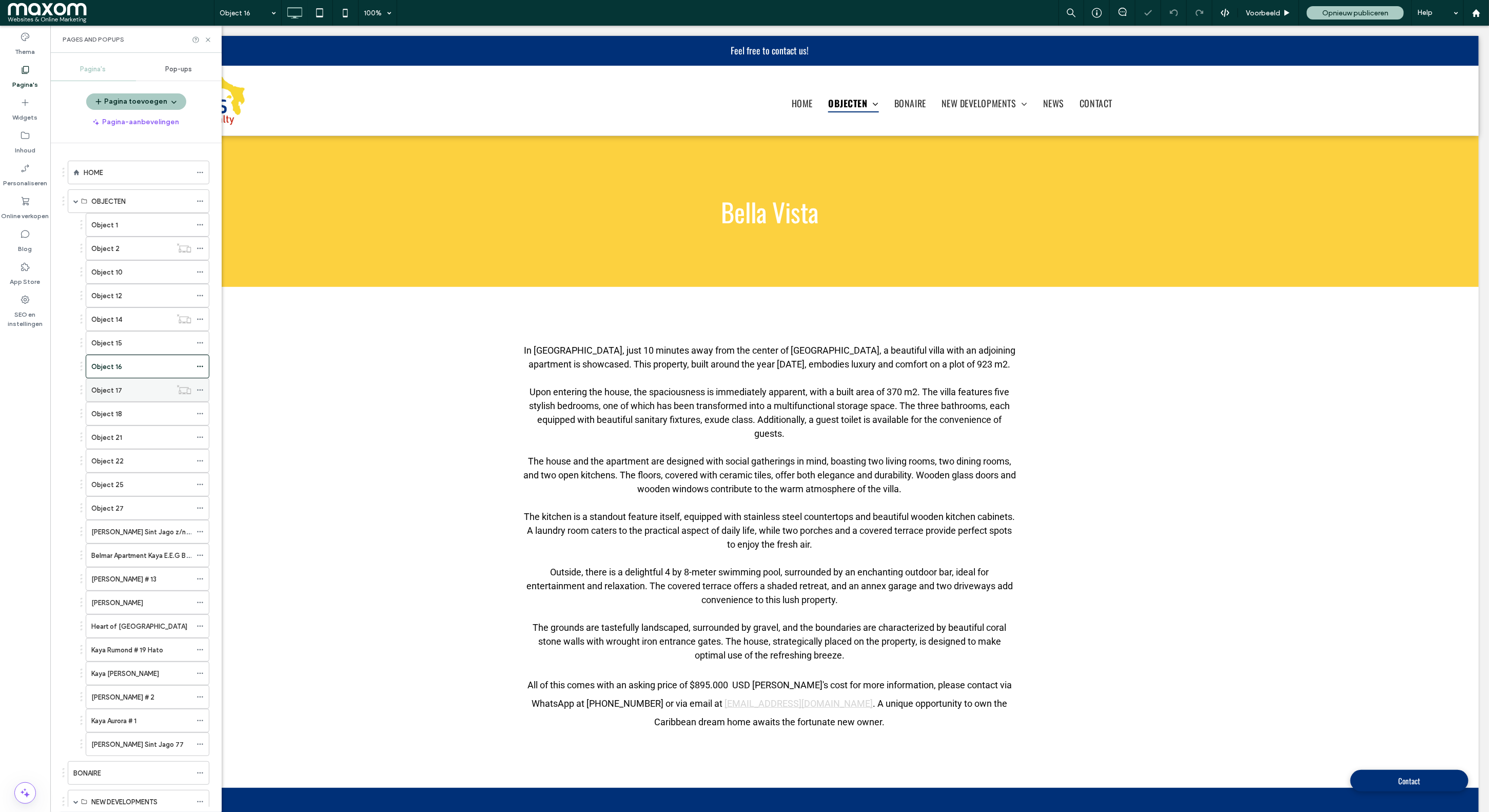
click at [133, 389] on div "Object 17" at bounding box center [131, 390] width 80 height 11
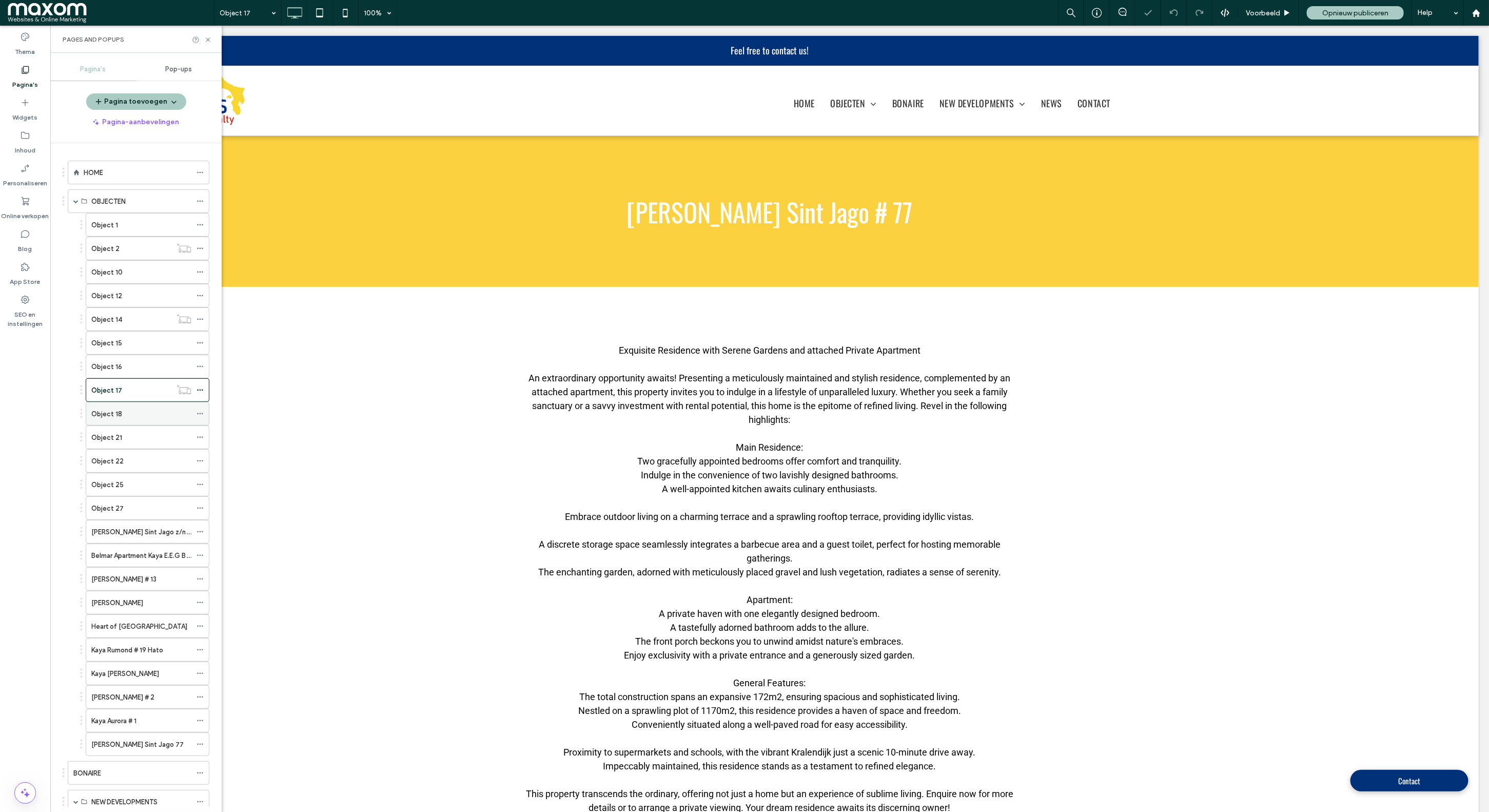
click at [137, 419] on div "Object 18" at bounding box center [142, 413] width 100 height 11
click at [137, 448] on div "Object 21" at bounding box center [142, 437] width 100 height 22
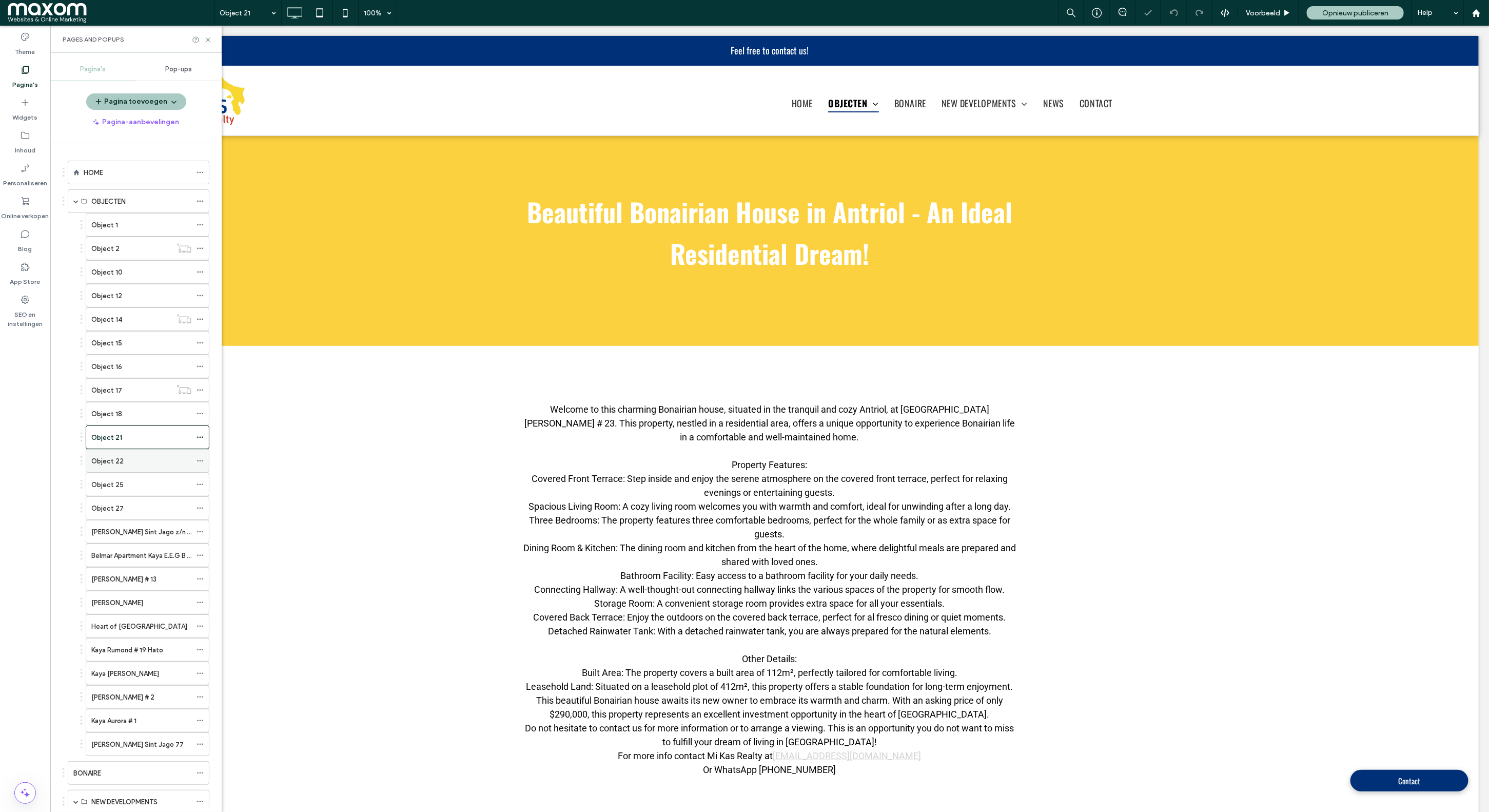
click at [128, 461] on div "Object 22" at bounding box center [142, 460] width 100 height 11
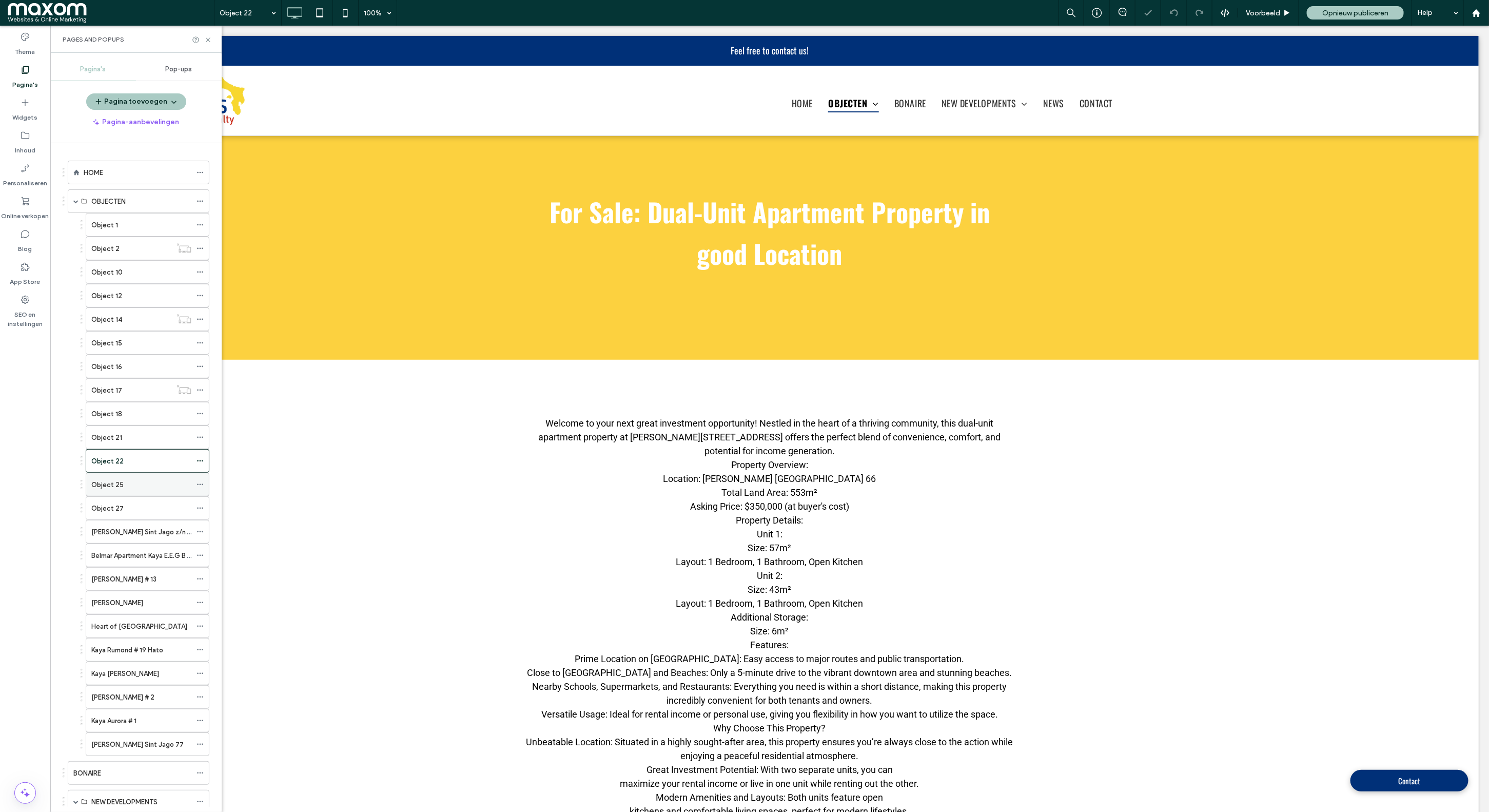
click at [133, 481] on div "Object 25" at bounding box center [142, 484] width 100 height 22
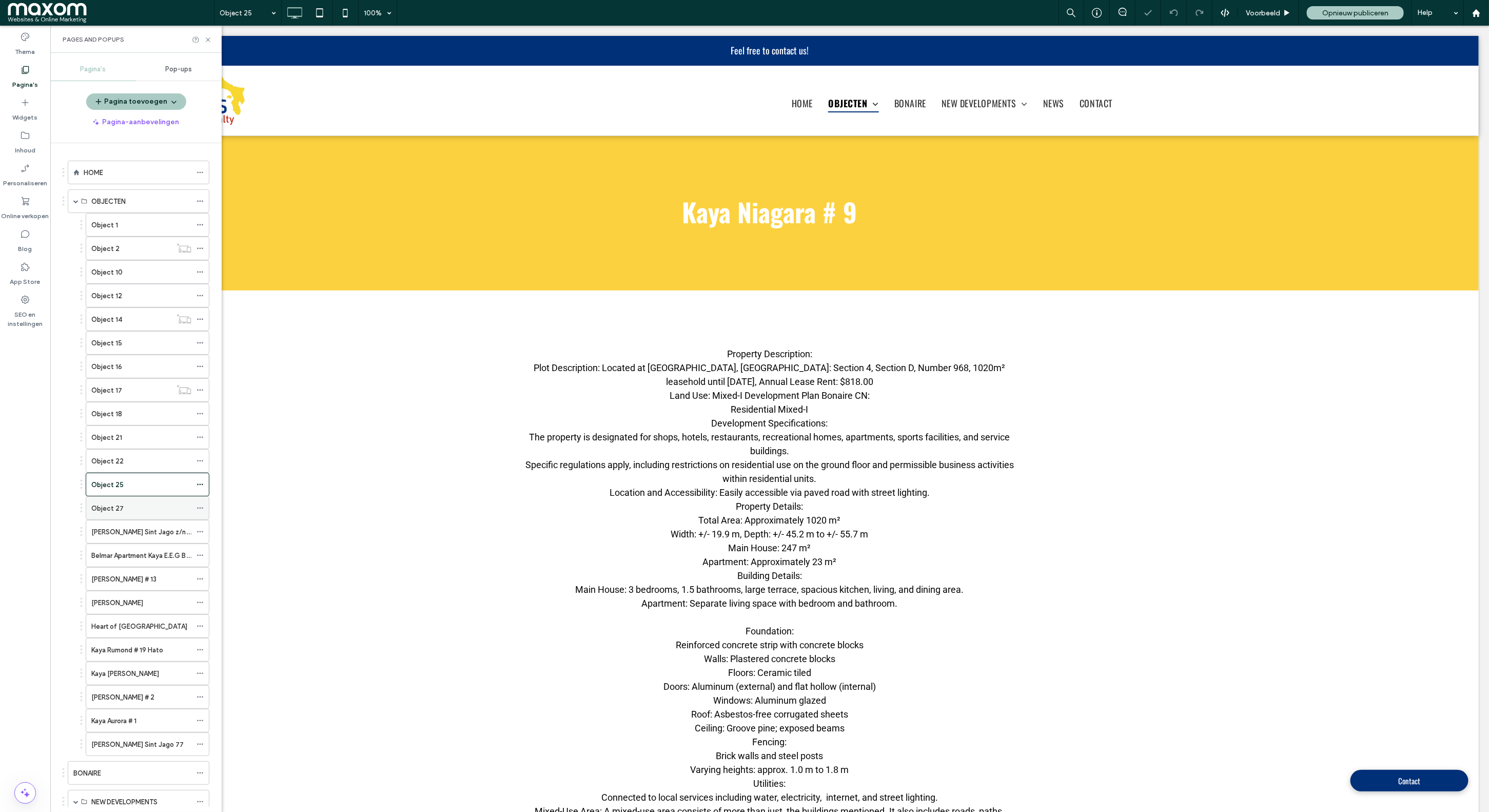
click at [129, 512] on div "Object 27" at bounding box center [142, 508] width 100 height 11
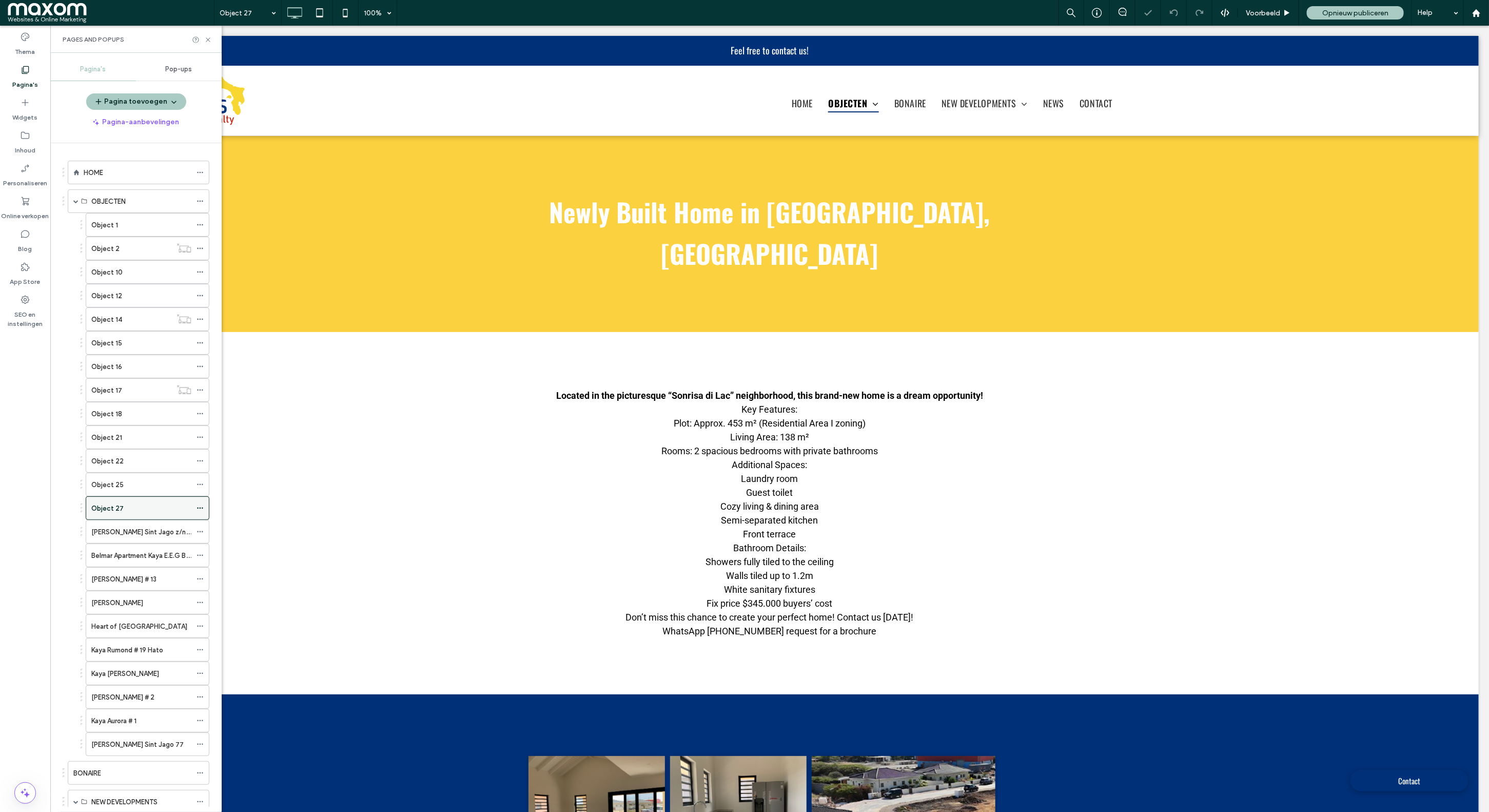
click at [130, 512] on div "Object 27" at bounding box center [142, 508] width 100 height 11
click at [129, 534] on label "Kaya Macario Sint Jago z/n , Kaya Ka'i orgelen kaya Klafier" at bounding box center [197, 532] width 212 height 18
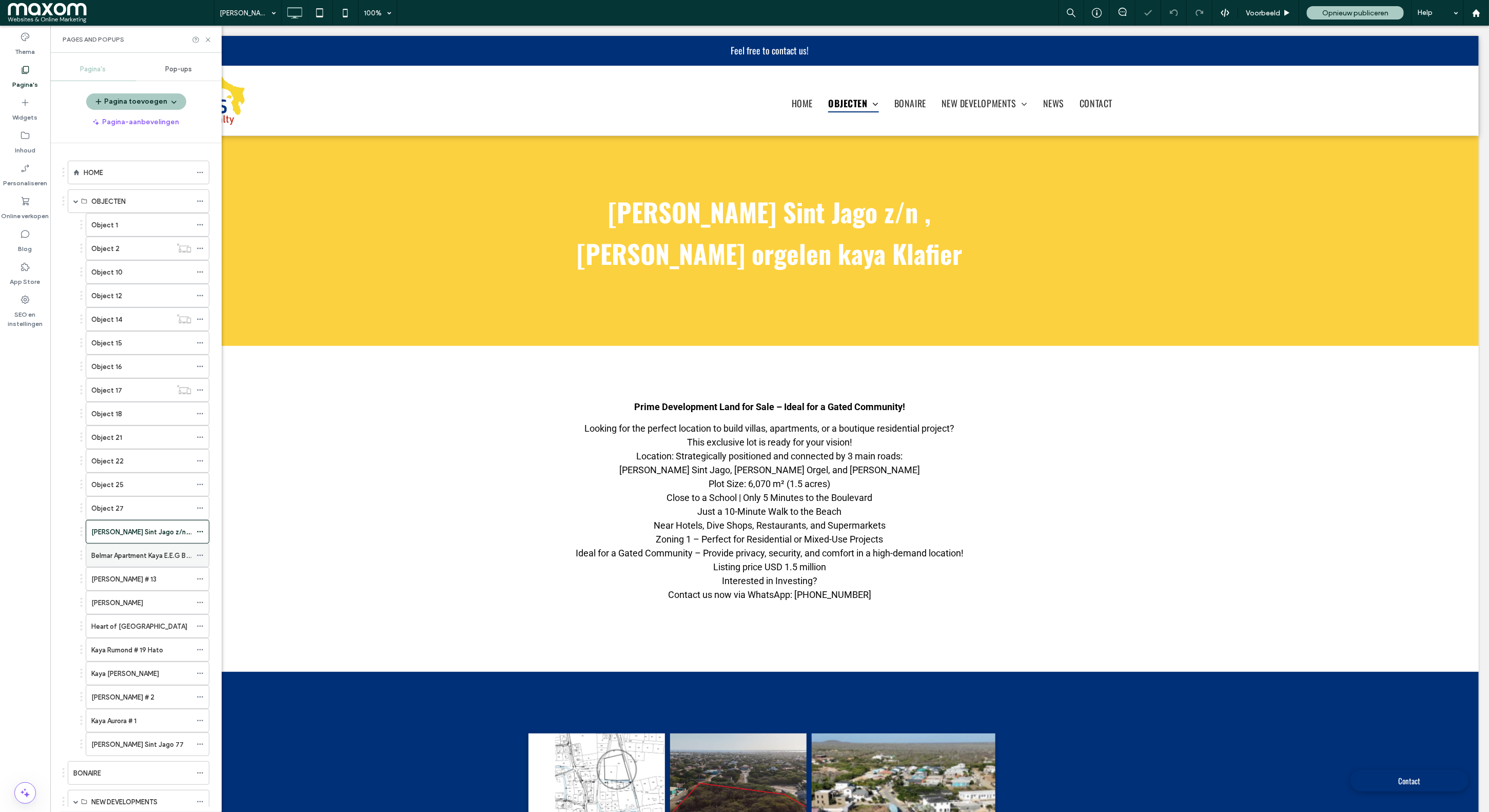
click at [145, 559] on label "Belmar Apartment Kaya E.E.G BLV # 4 Belnem Te Bonaire C.N." at bounding box center [184, 555] width 186 height 18
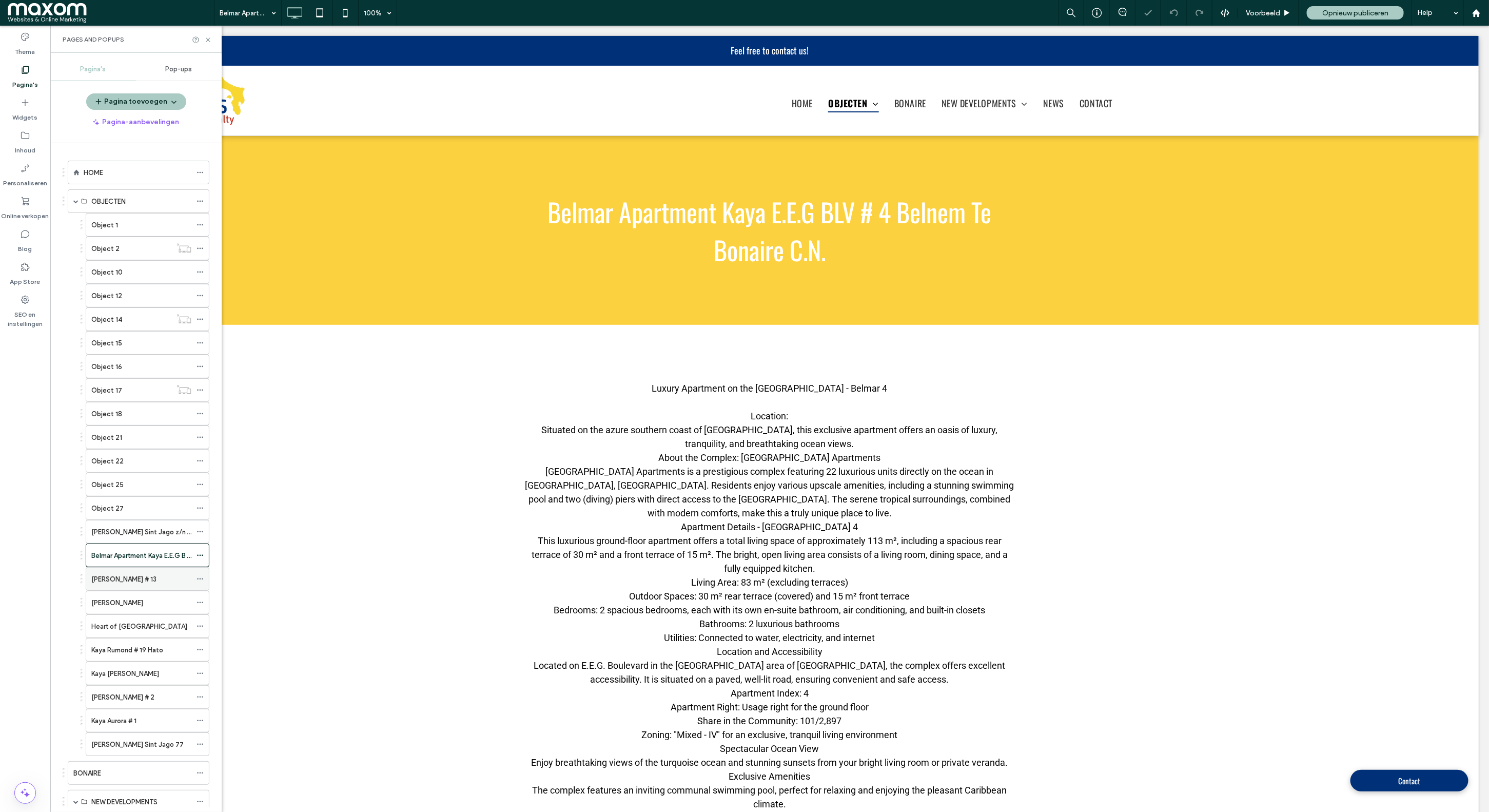
click at [148, 577] on div "Kaya Carmen # 13" at bounding box center [142, 579] width 100 height 22
click at [142, 608] on div "Kaminda diabao" at bounding box center [142, 602] width 100 height 11
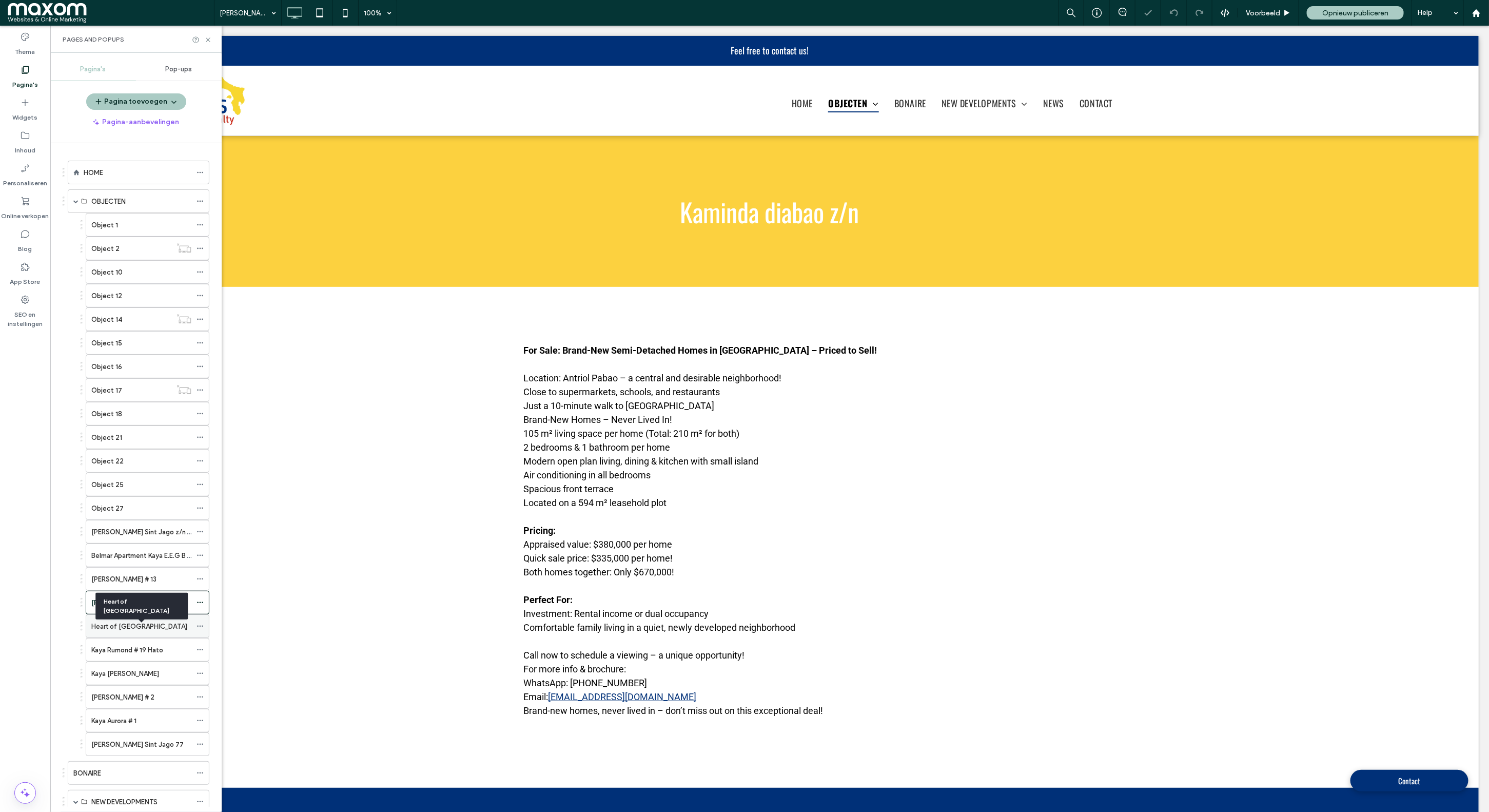
click at [132, 628] on label "Heart of Playa Commercial building" at bounding box center [139, 626] width 96 height 18
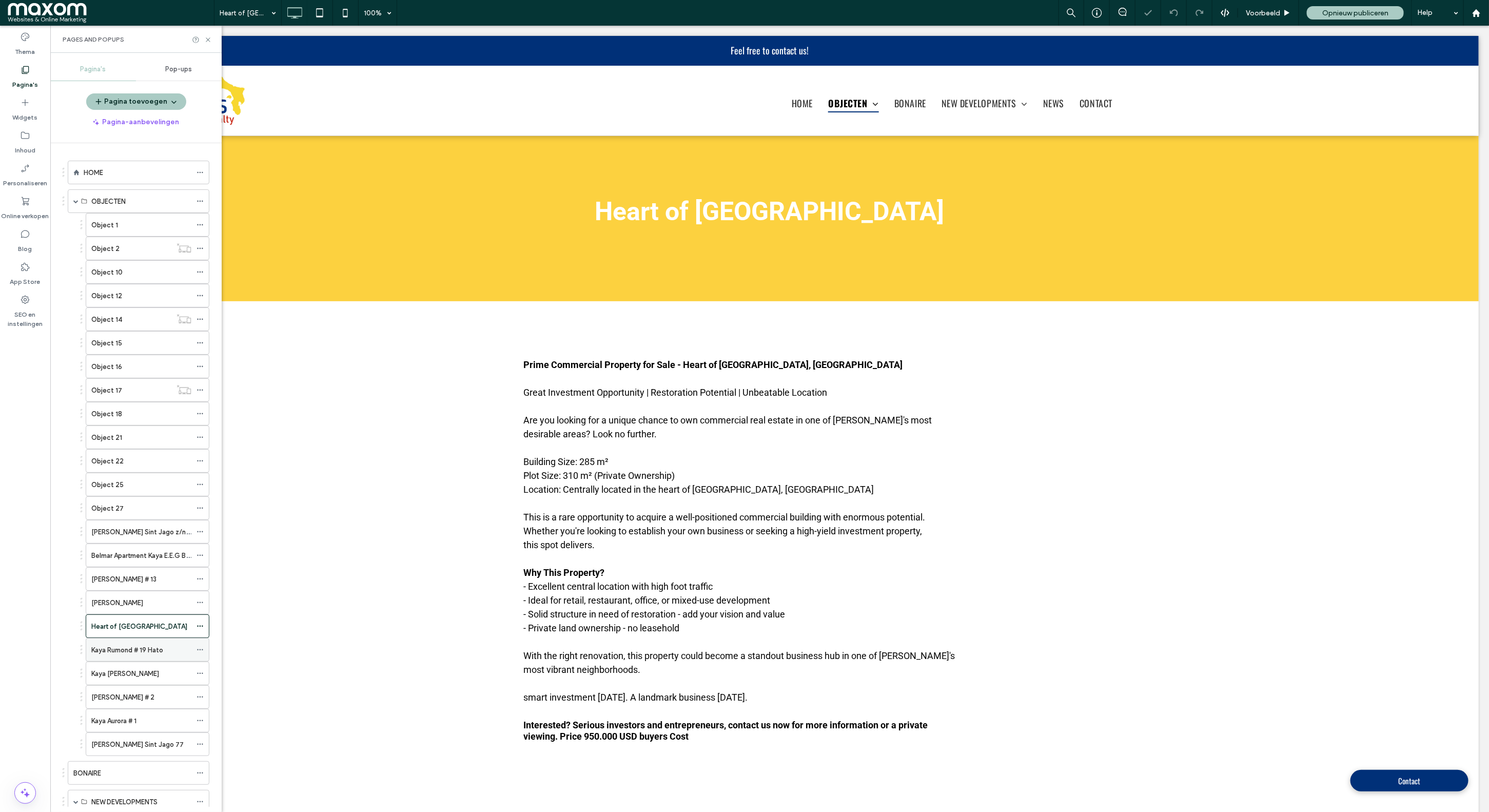
click at [129, 657] on label "Kaya Rumond # 19 Hato" at bounding box center [127, 650] width 72 height 18
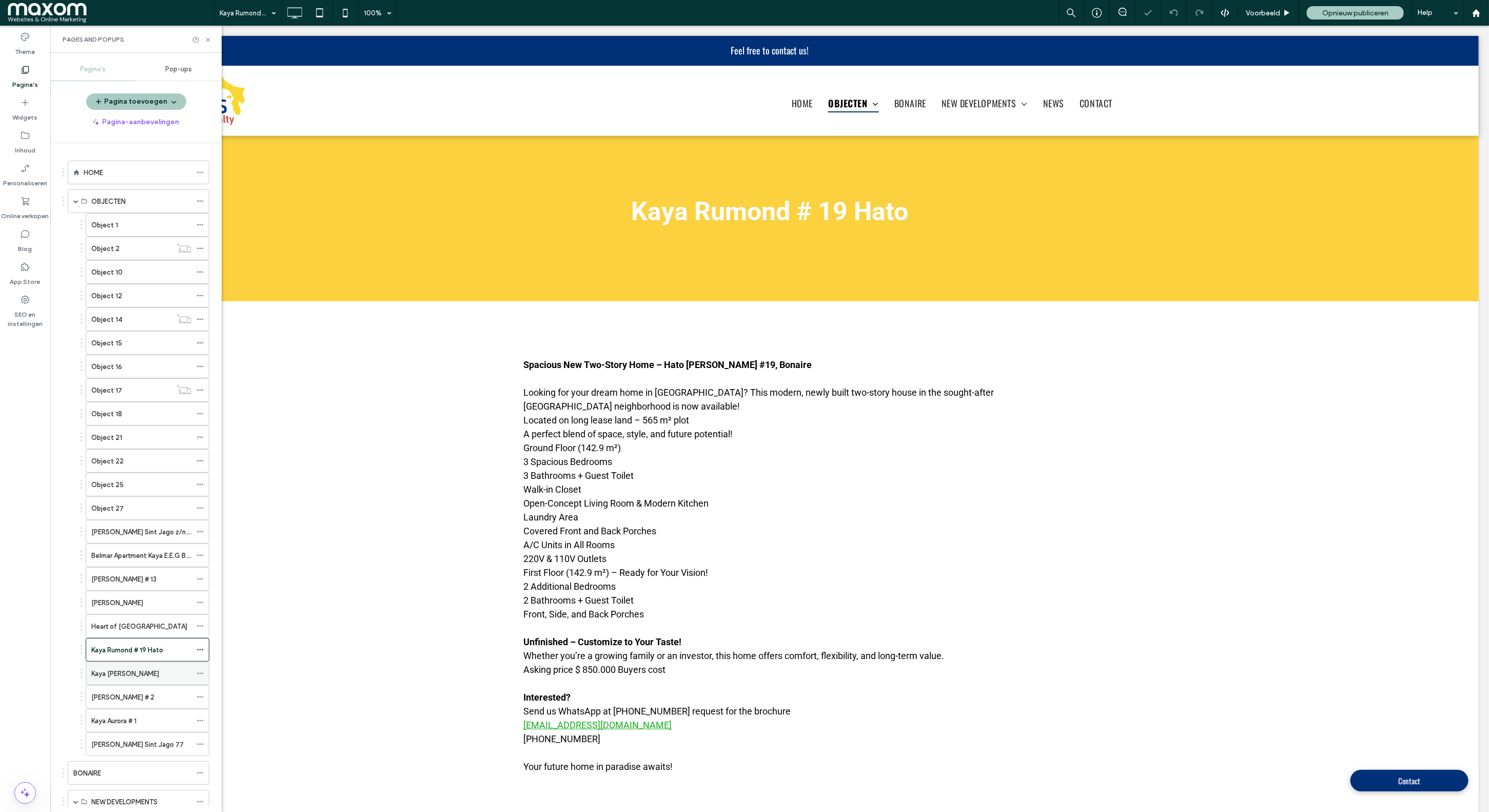
click at [131, 678] on label "Kaya Avelino Cicilia Nikiboko" at bounding box center [125, 673] width 67 height 18
click at [137, 696] on div "Kaya Bongo # 2" at bounding box center [142, 697] width 100 height 22
click at [149, 675] on label "Kaya Avelino Cicilia Nikiboko" at bounding box center [125, 673] width 67 height 18
click at [200, 677] on icon at bounding box center [201, 673] width 7 height 7
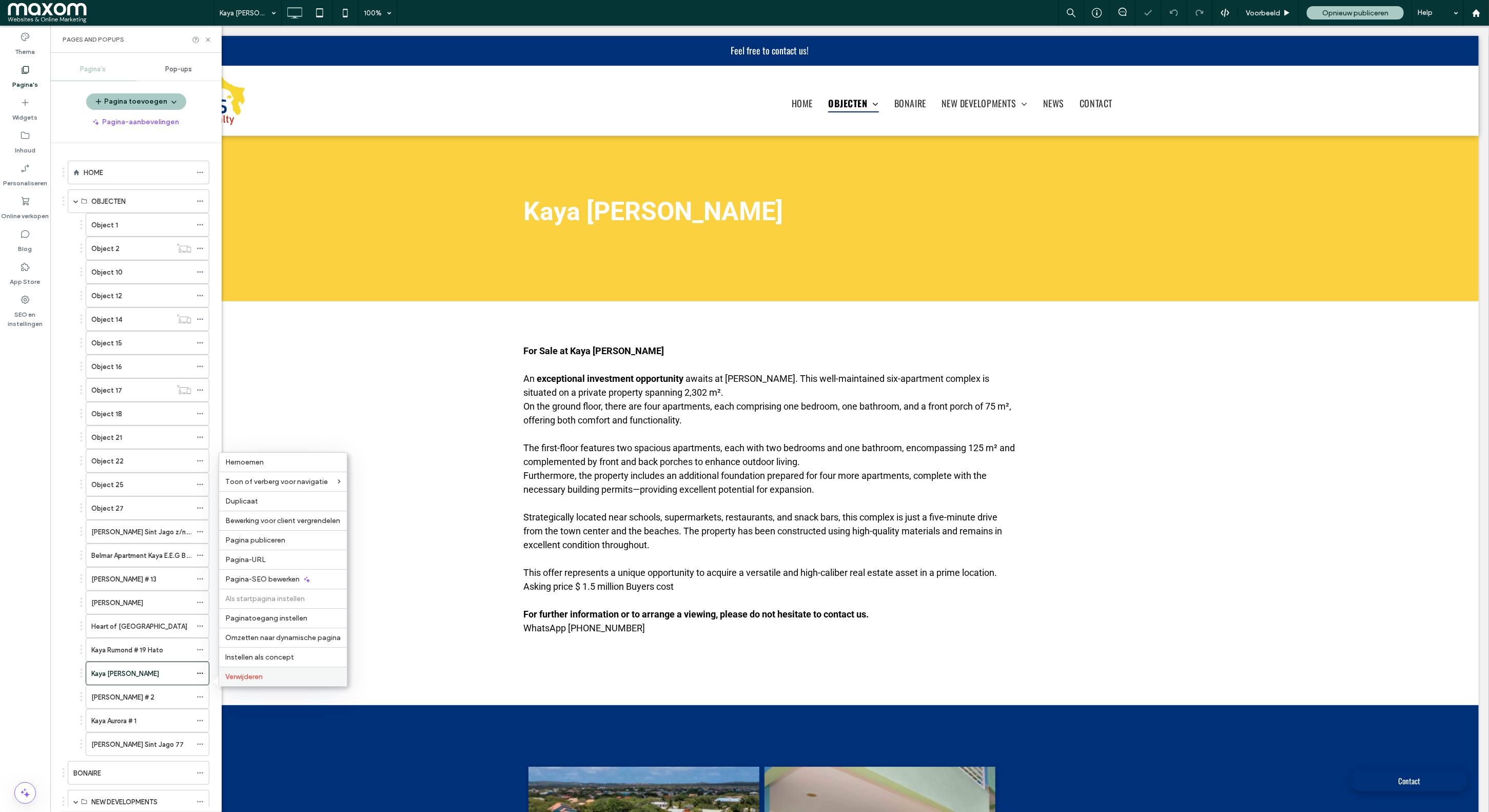
click at [248, 674] on span "Verwijderen" at bounding box center [244, 676] width 38 height 9
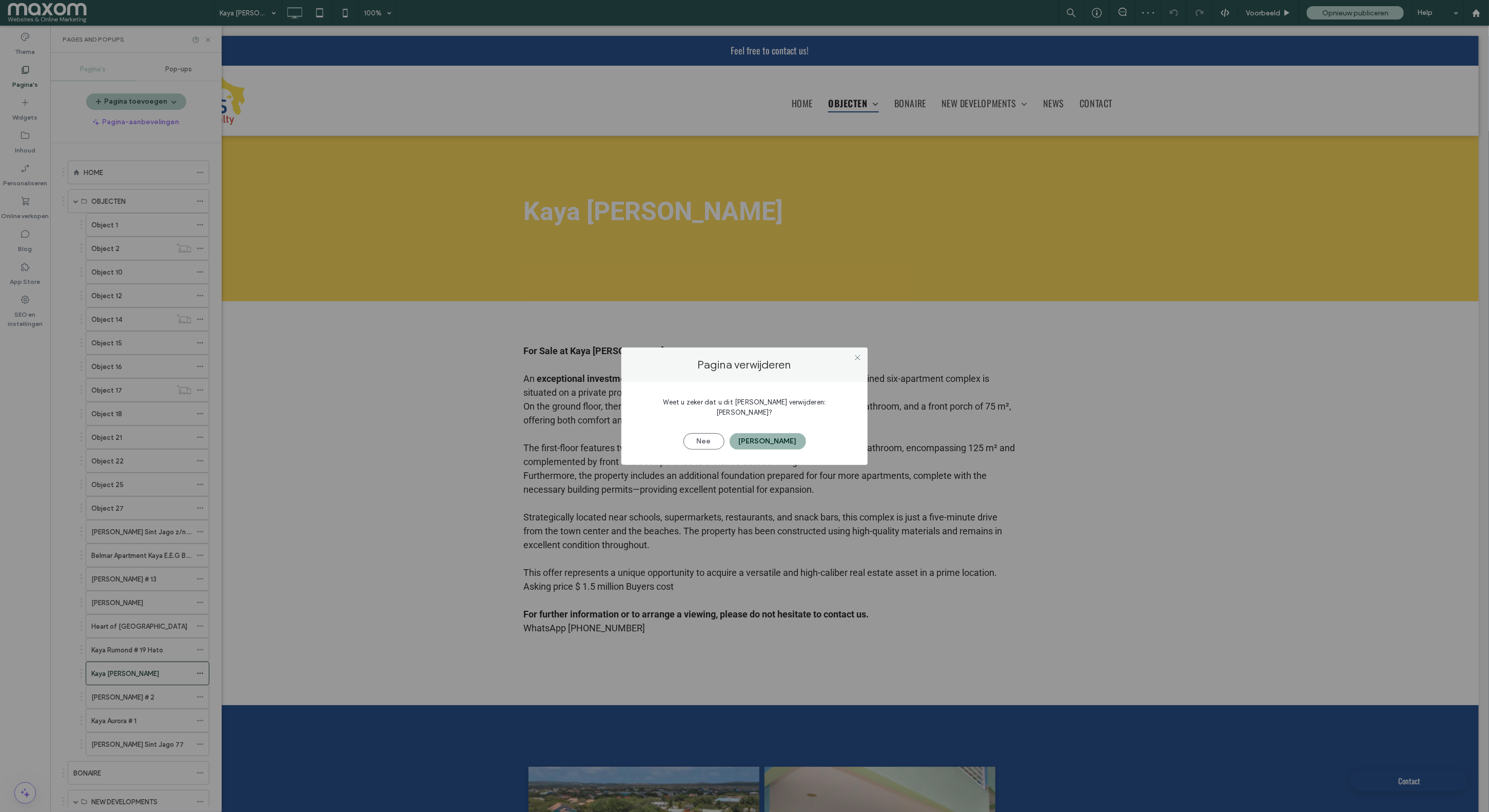
click at [761, 437] on button "[PERSON_NAME]" at bounding box center [768, 441] width 77 height 17
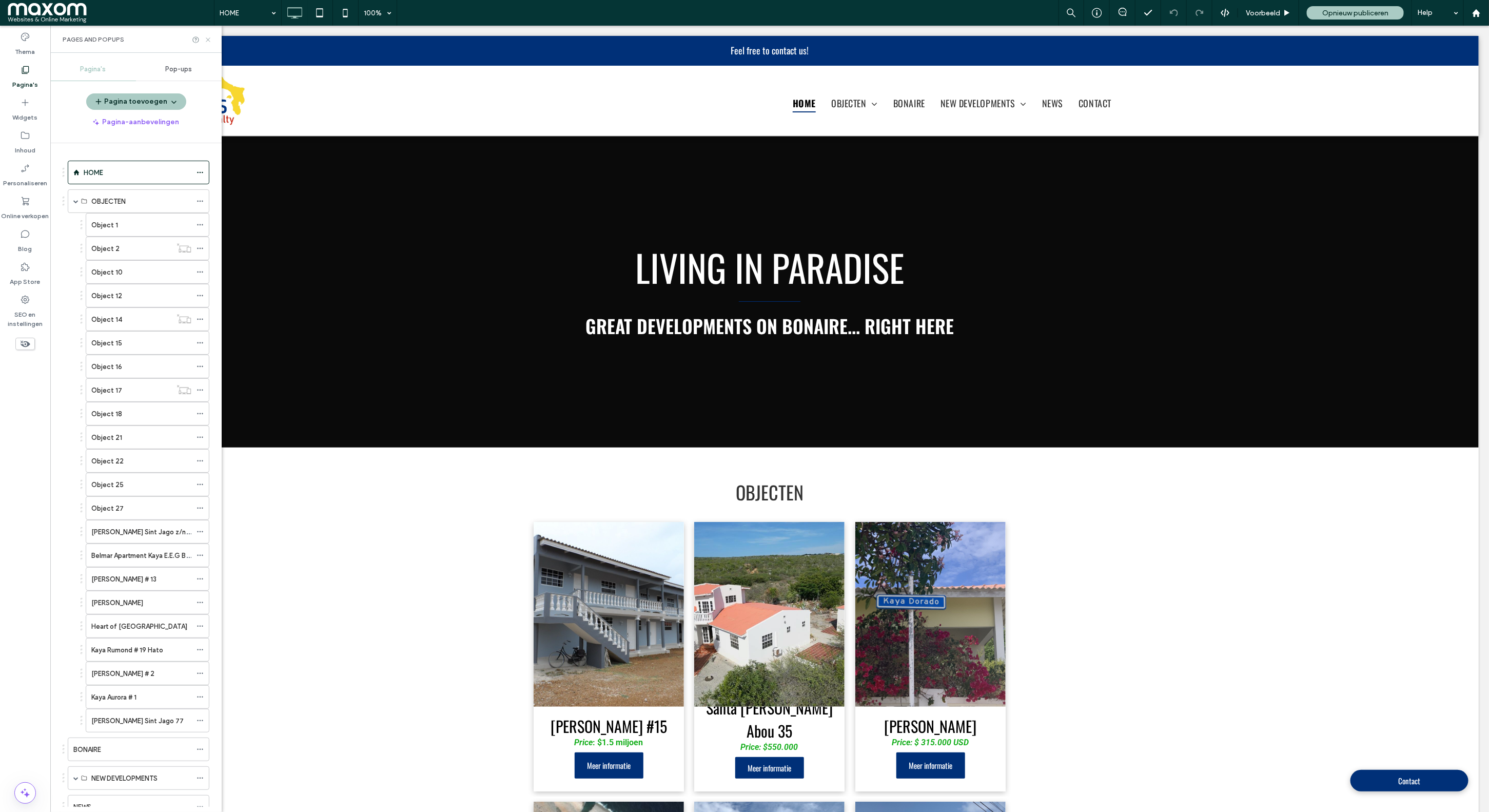
click at [209, 37] on icon at bounding box center [208, 40] width 7 height 7
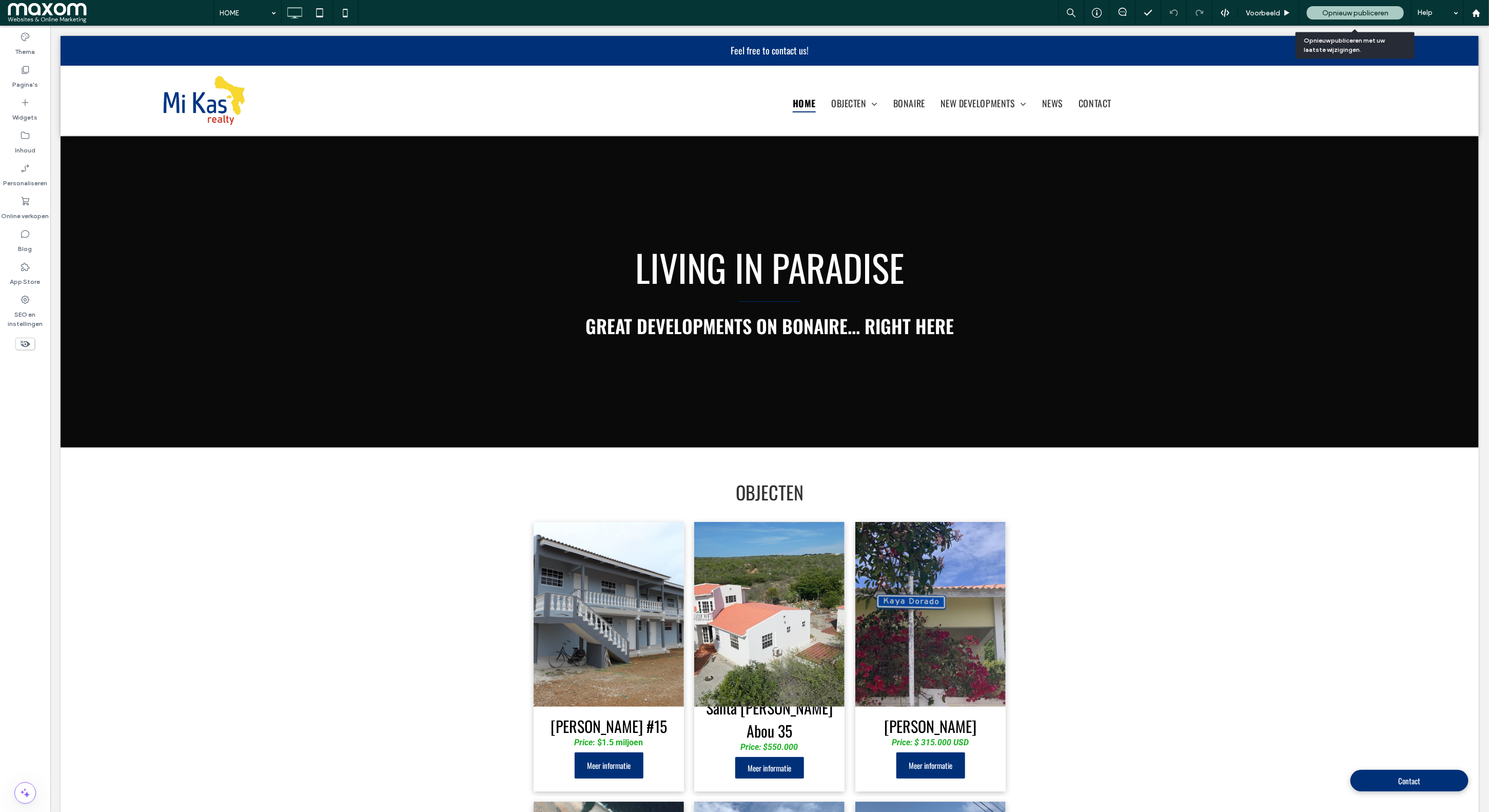
click at [1360, 12] on span "Opnieuw publiceren" at bounding box center [1355, 13] width 66 height 9
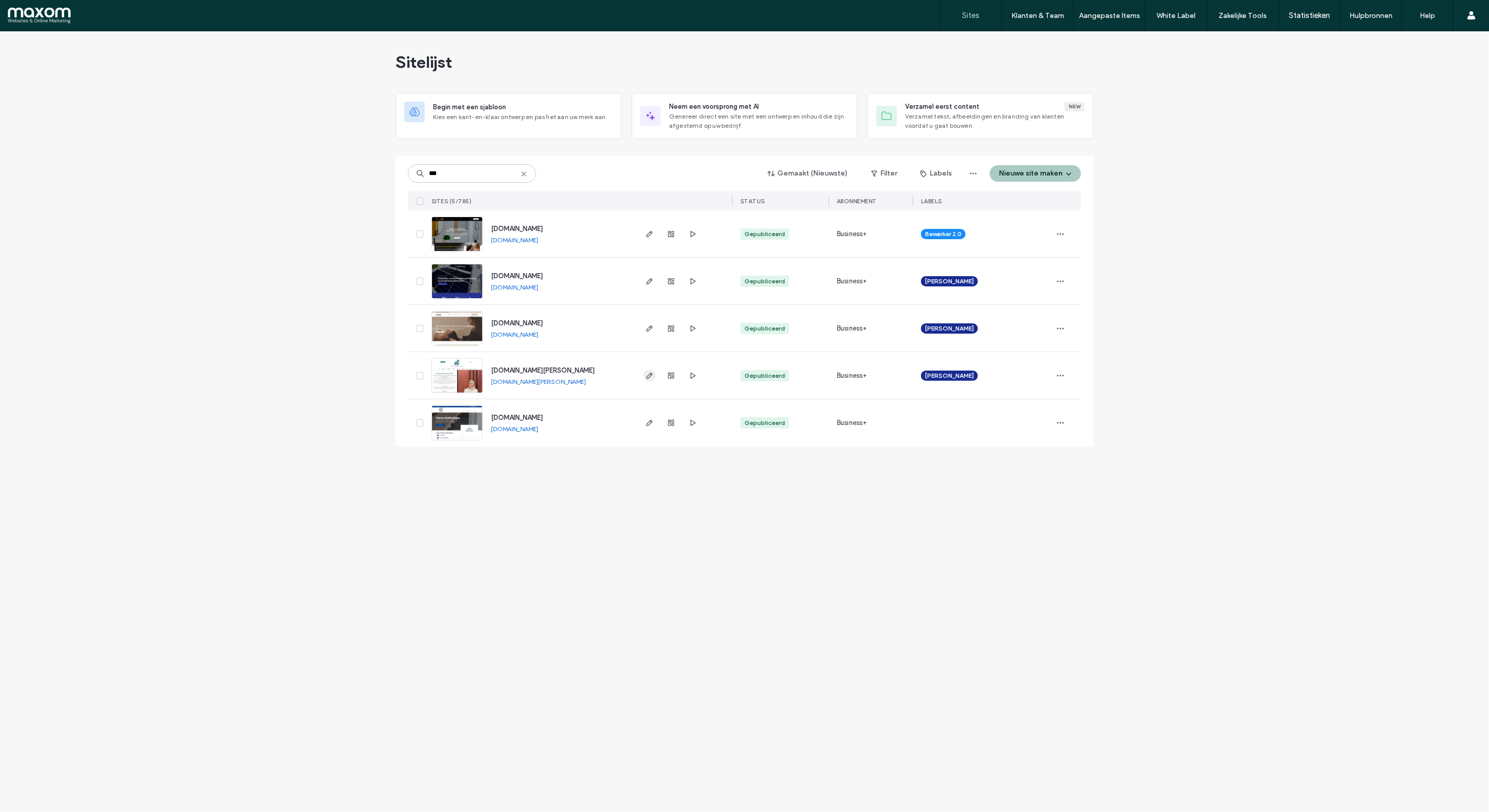
type input "***"
click at [646, 374] on icon "button" at bounding box center [649, 375] width 8 height 8
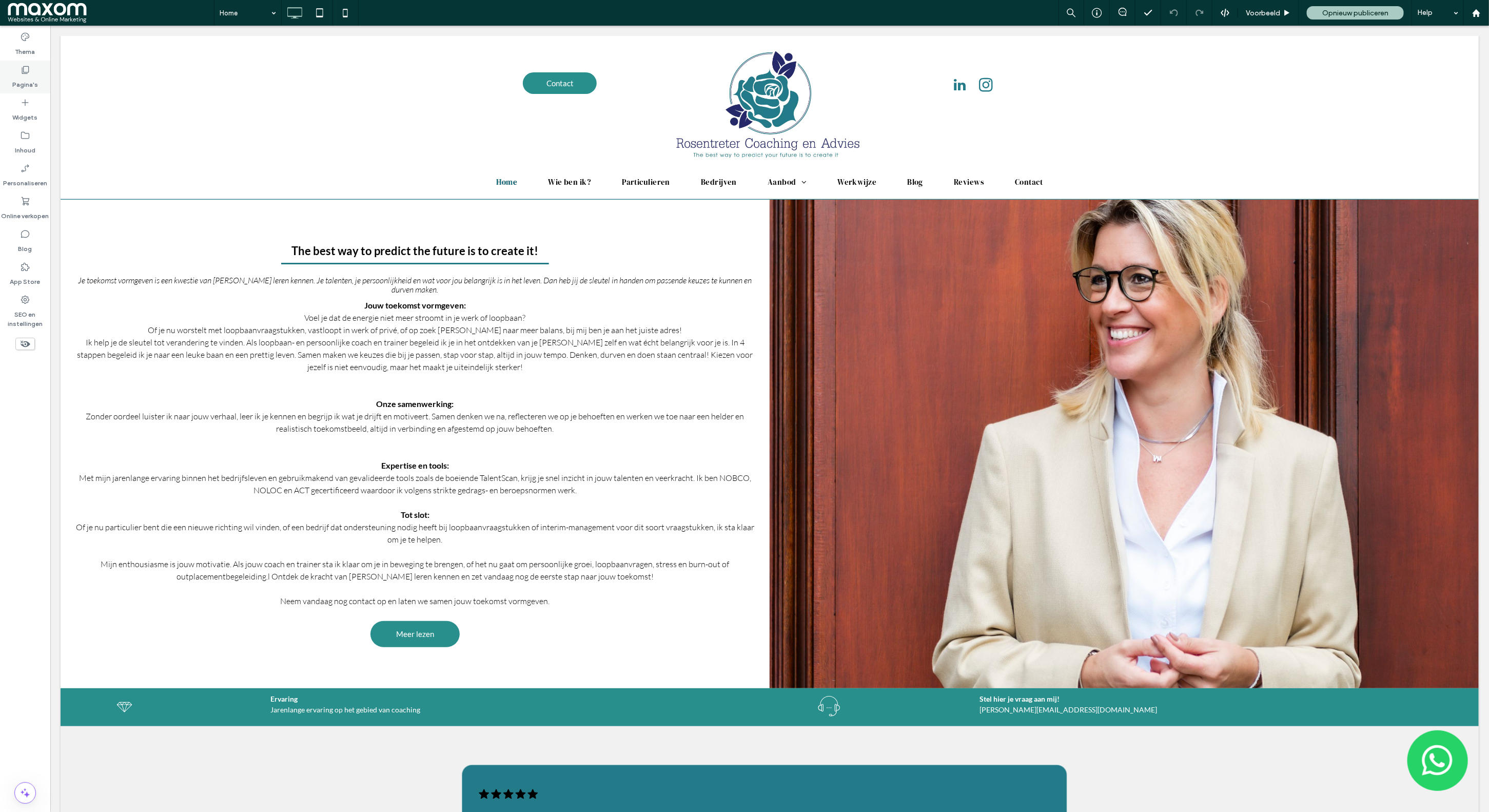
click at [30, 81] on label "Pagina's" at bounding box center [25, 82] width 25 height 14
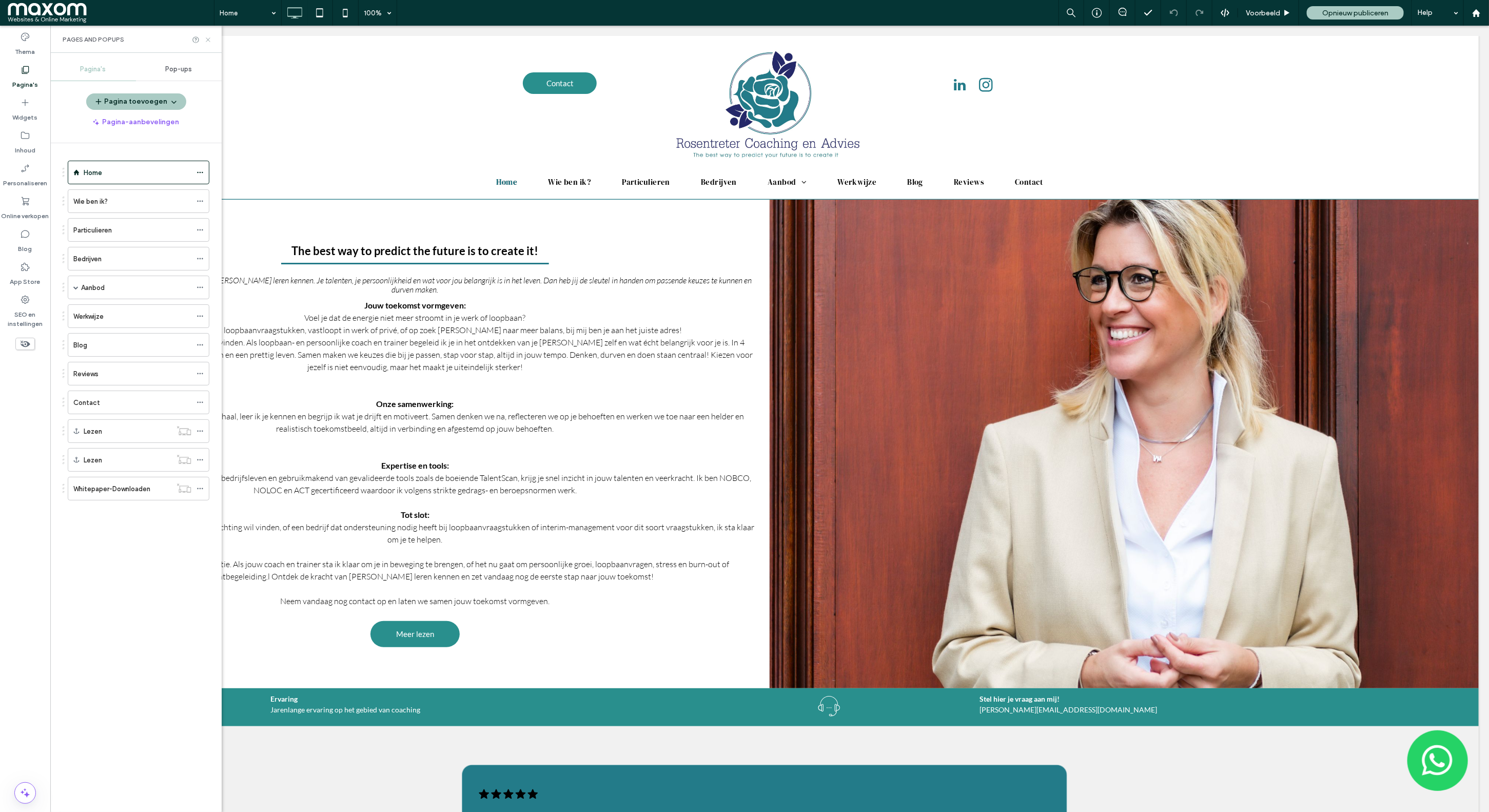
click at [208, 43] on icon at bounding box center [208, 40] width 7 height 7
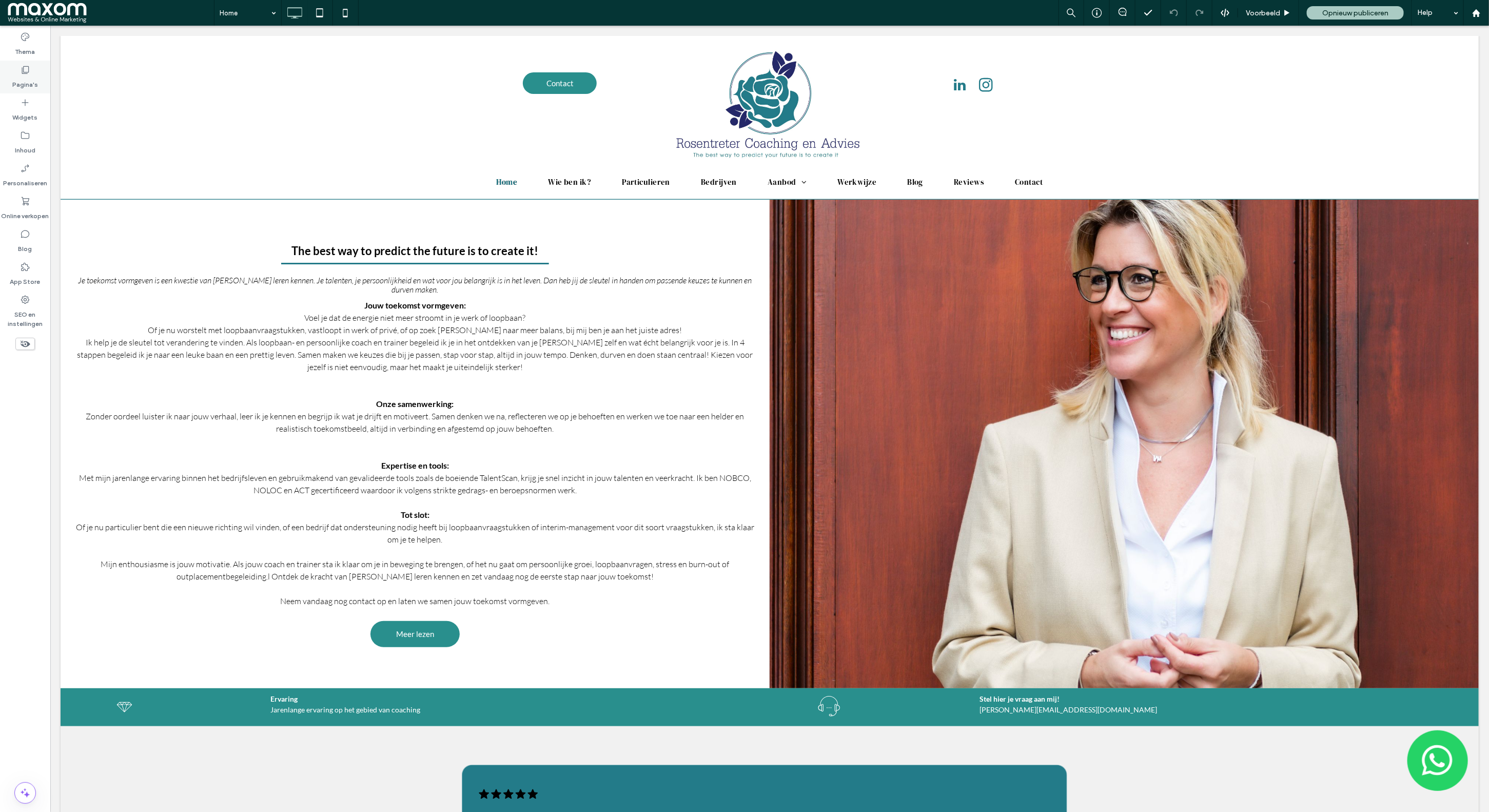
click at [30, 75] on label "Pagina's" at bounding box center [25, 82] width 25 height 14
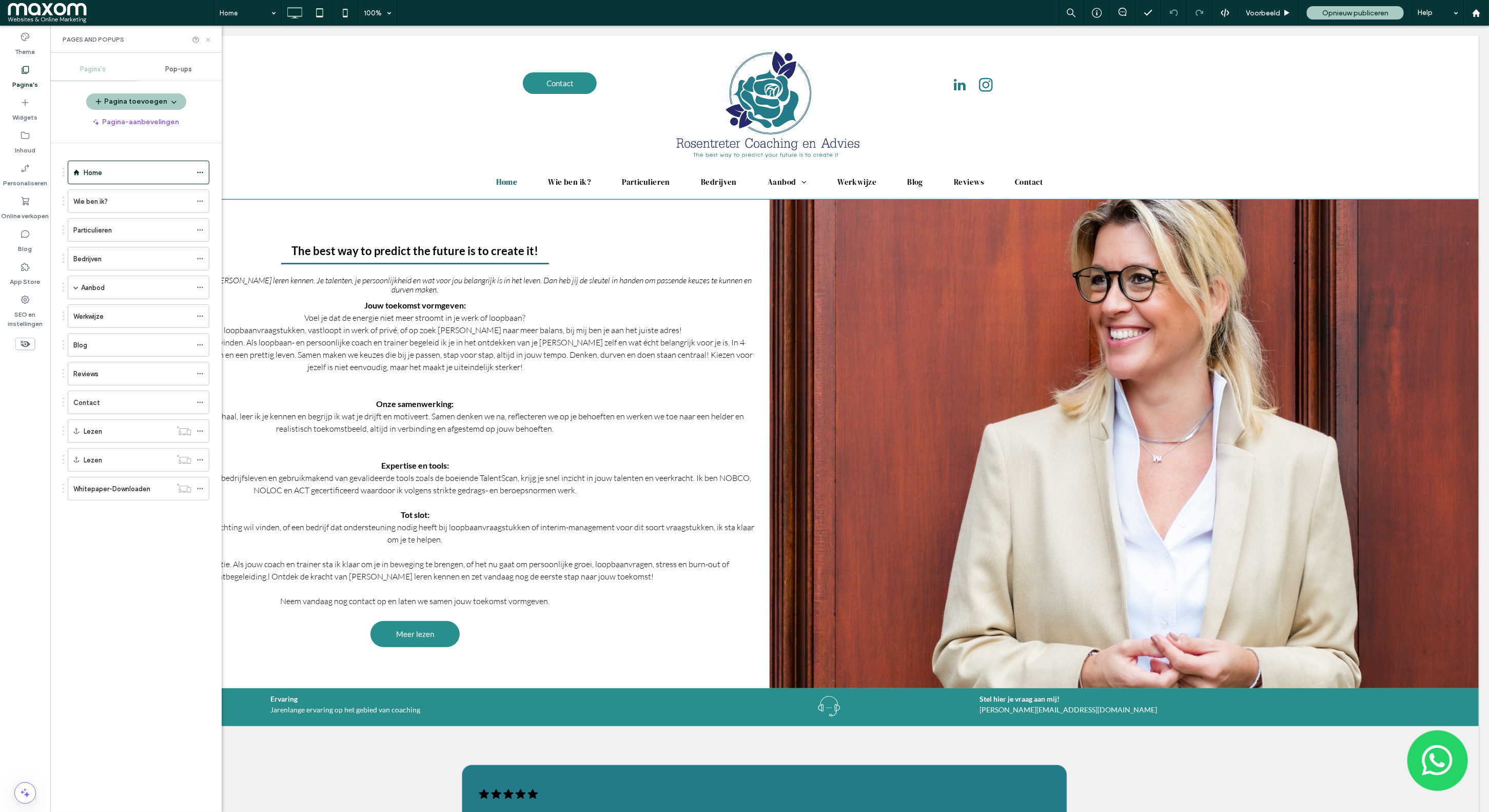
click at [207, 41] on icon at bounding box center [208, 40] width 7 height 7
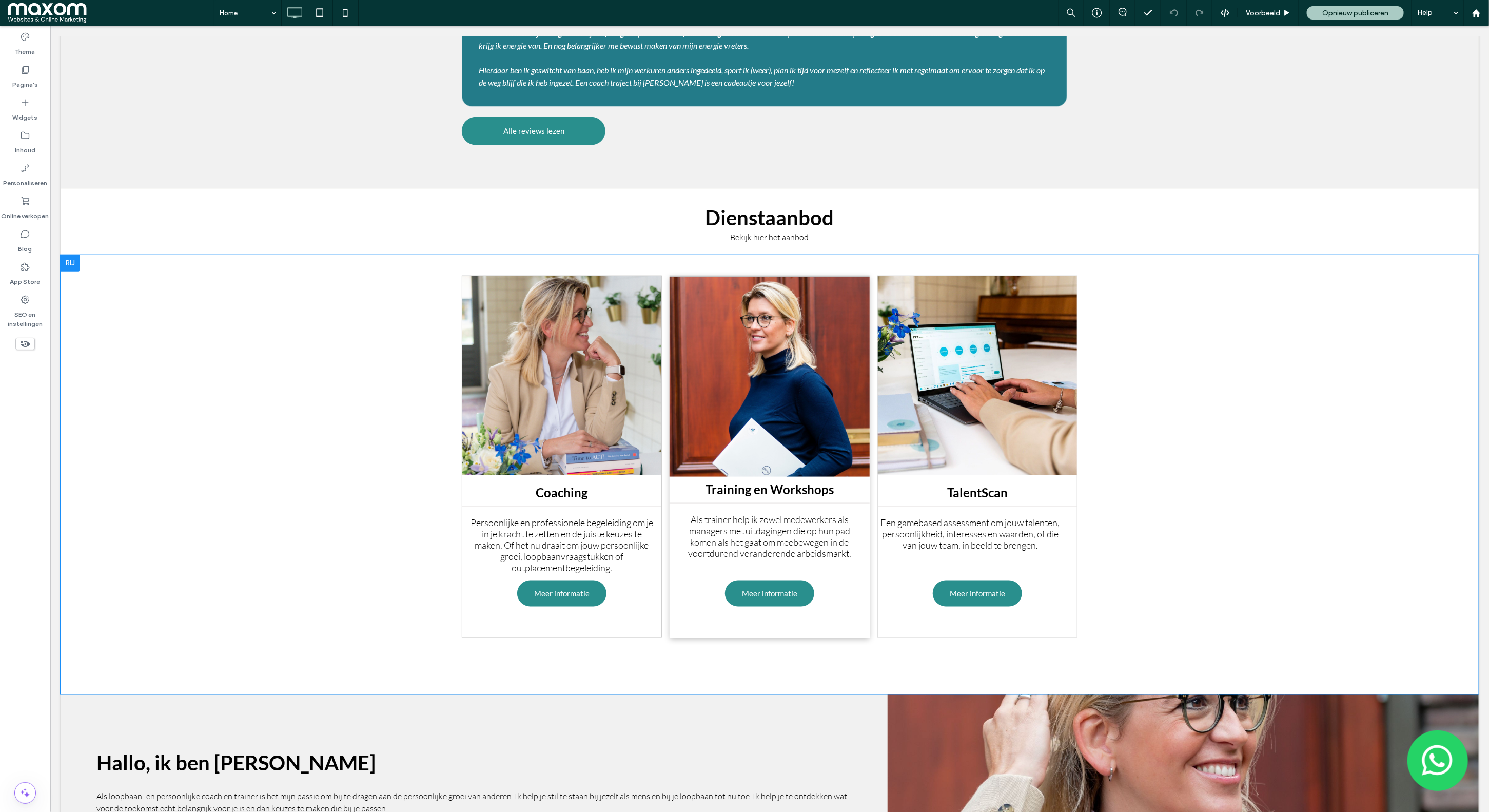
scroll to position [860, 0]
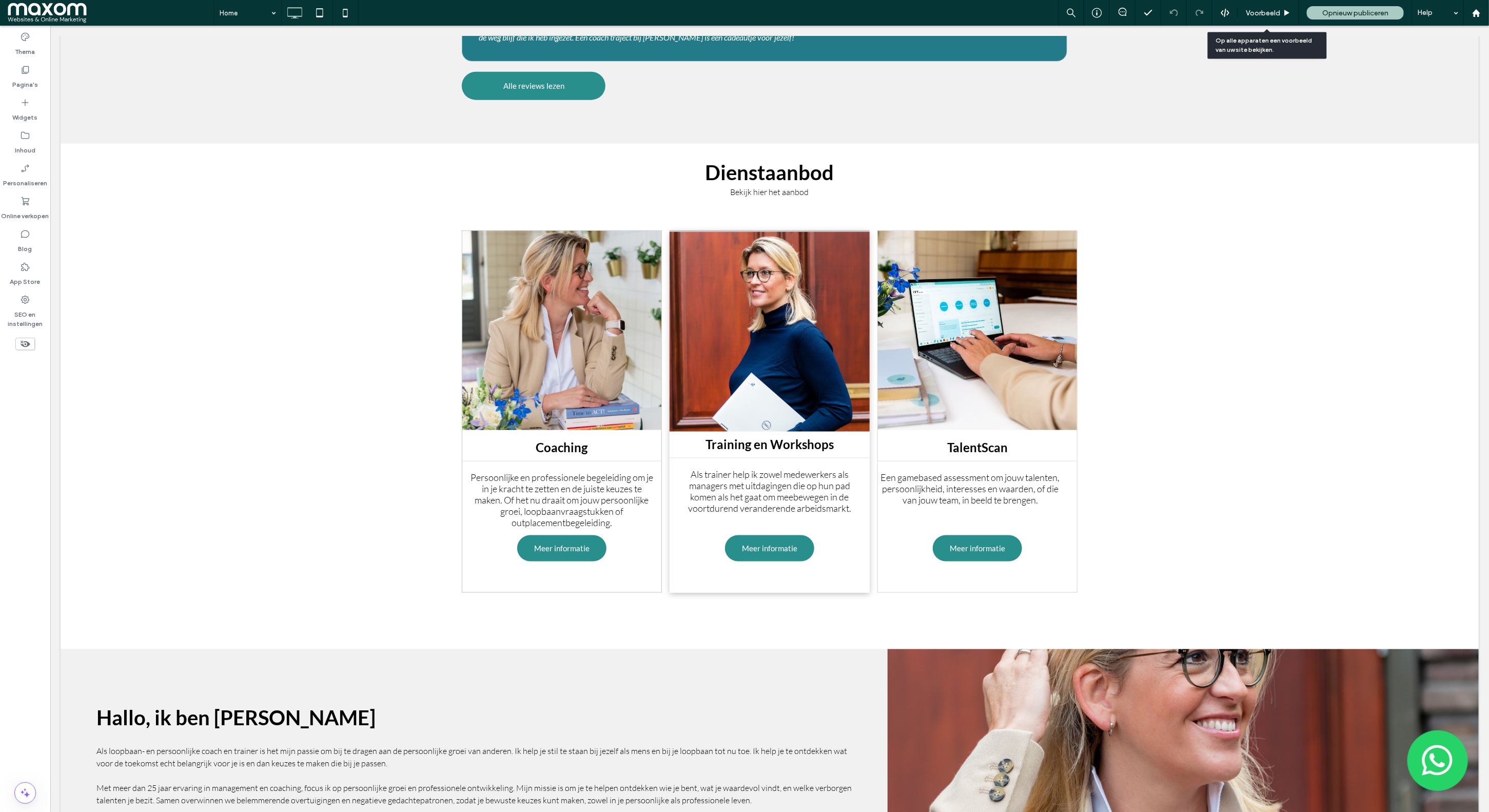
drag, startPoint x: 1256, startPoint y: 16, endPoint x: 1224, endPoint y: 50, distance: 46.7
click at [1256, 16] on span "Voorbeeld" at bounding box center [1263, 13] width 35 height 9
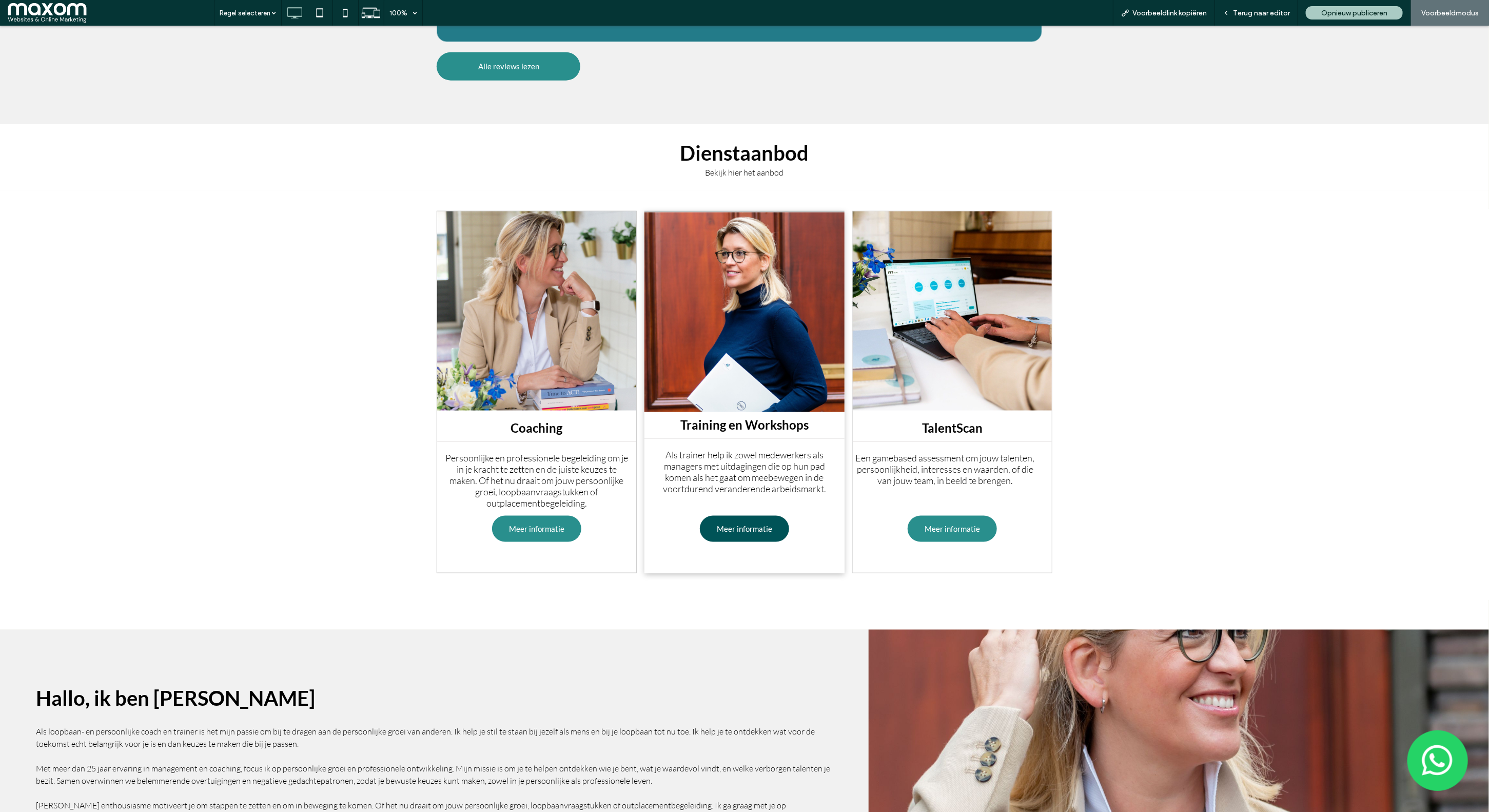
drag, startPoint x: 735, startPoint y: 523, endPoint x: 736, endPoint y: 548, distance: 25.0
click at [735, 523] on span "Meer informatie" at bounding box center [745, 528] width 56 height 20
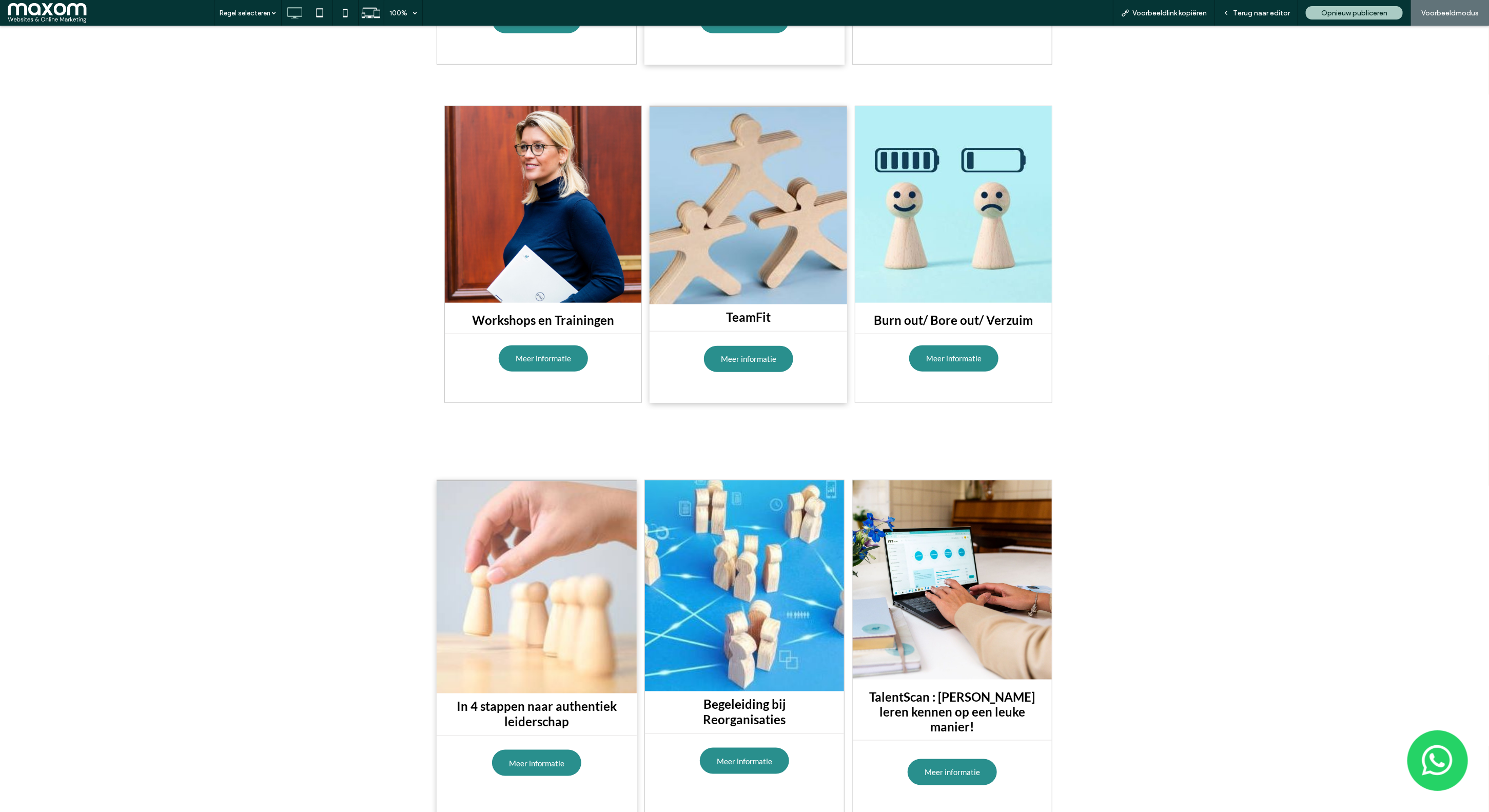
scroll to position [704, 0]
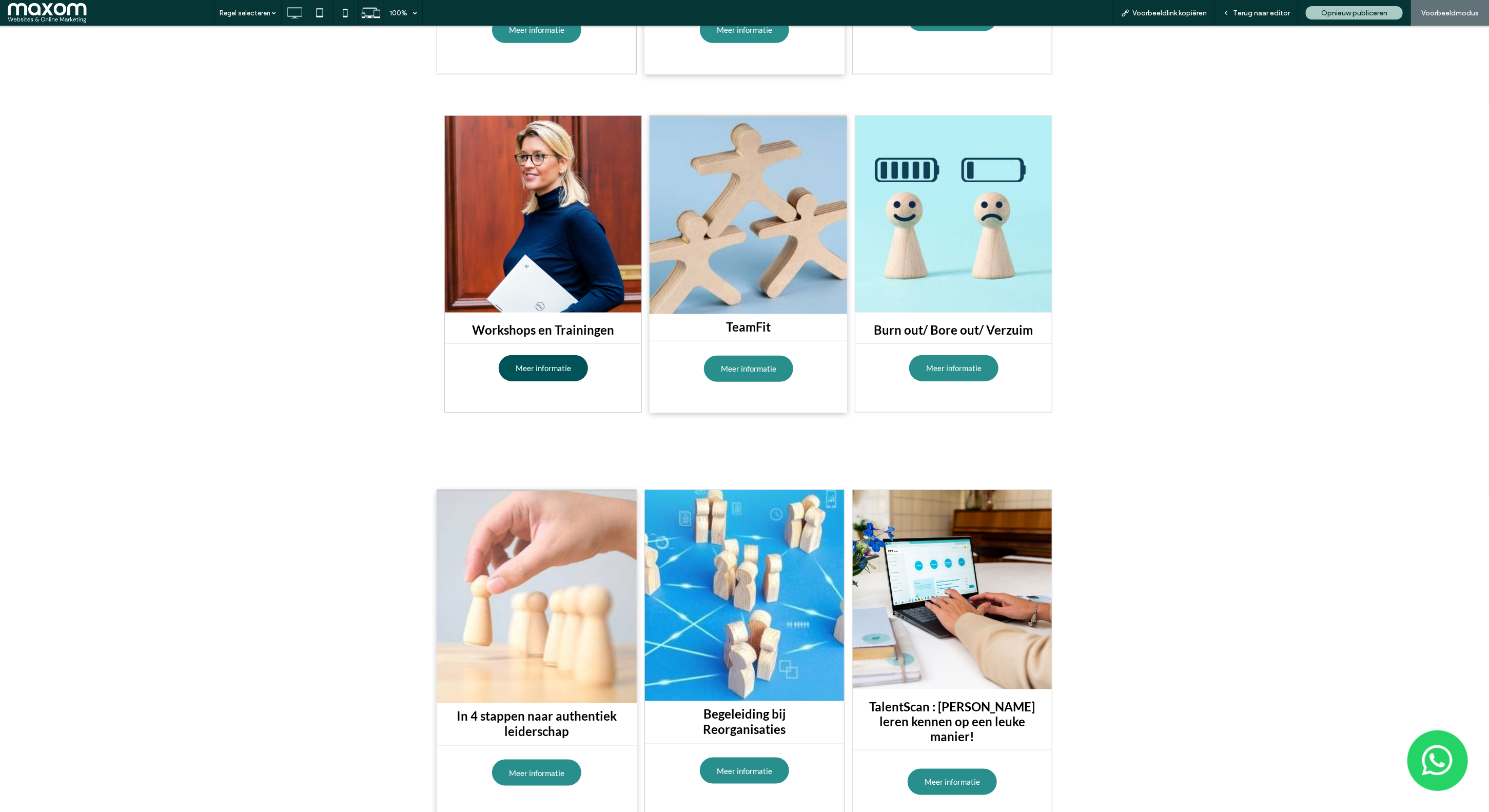
drag, startPoint x: 556, startPoint y: 370, endPoint x: 556, endPoint y: 395, distance: 25.0
click at [556, 370] on span "Meer informatie" at bounding box center [543, 368] width 56 height 20
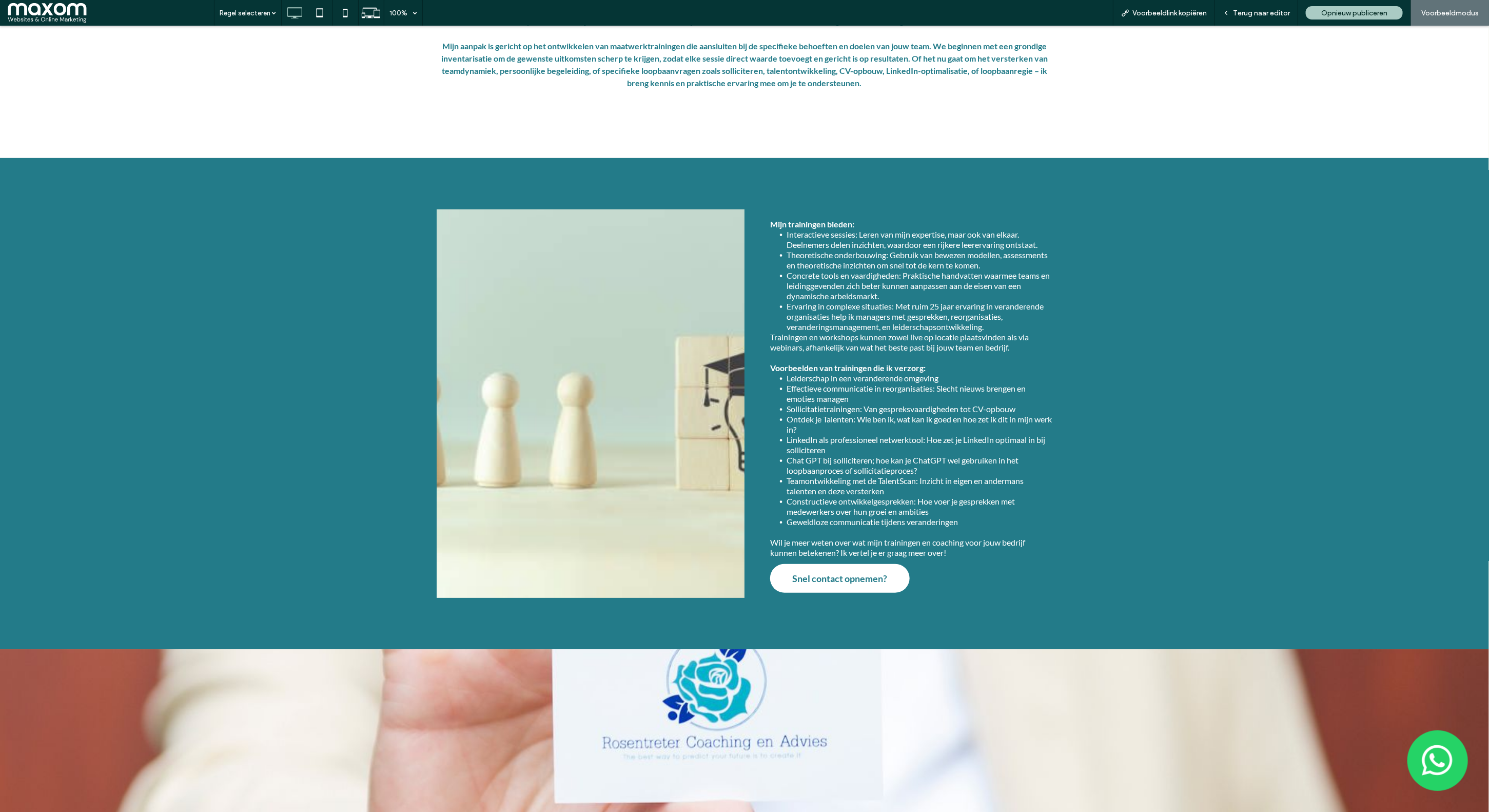
scroll to position [544, 0]
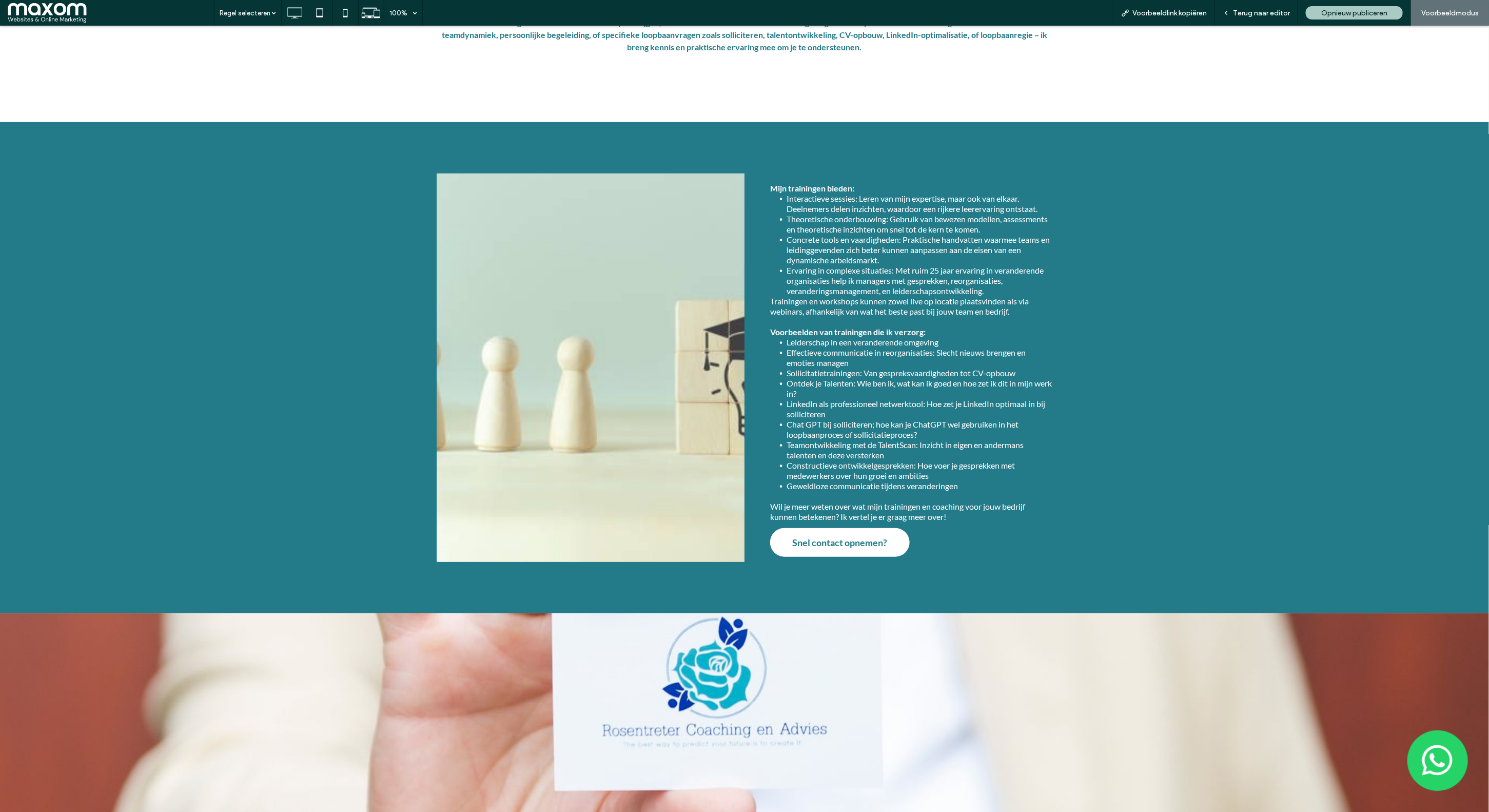
click at [531, 251] on div at bounding box center [592, 310] width 261 height 275
click at [581, 258] on div at bounding box center [592, 310] width 261 height 275
click at [1253, 16] on span "Terug naar editor" at bounding box center [1261, 13] width 57 height 9
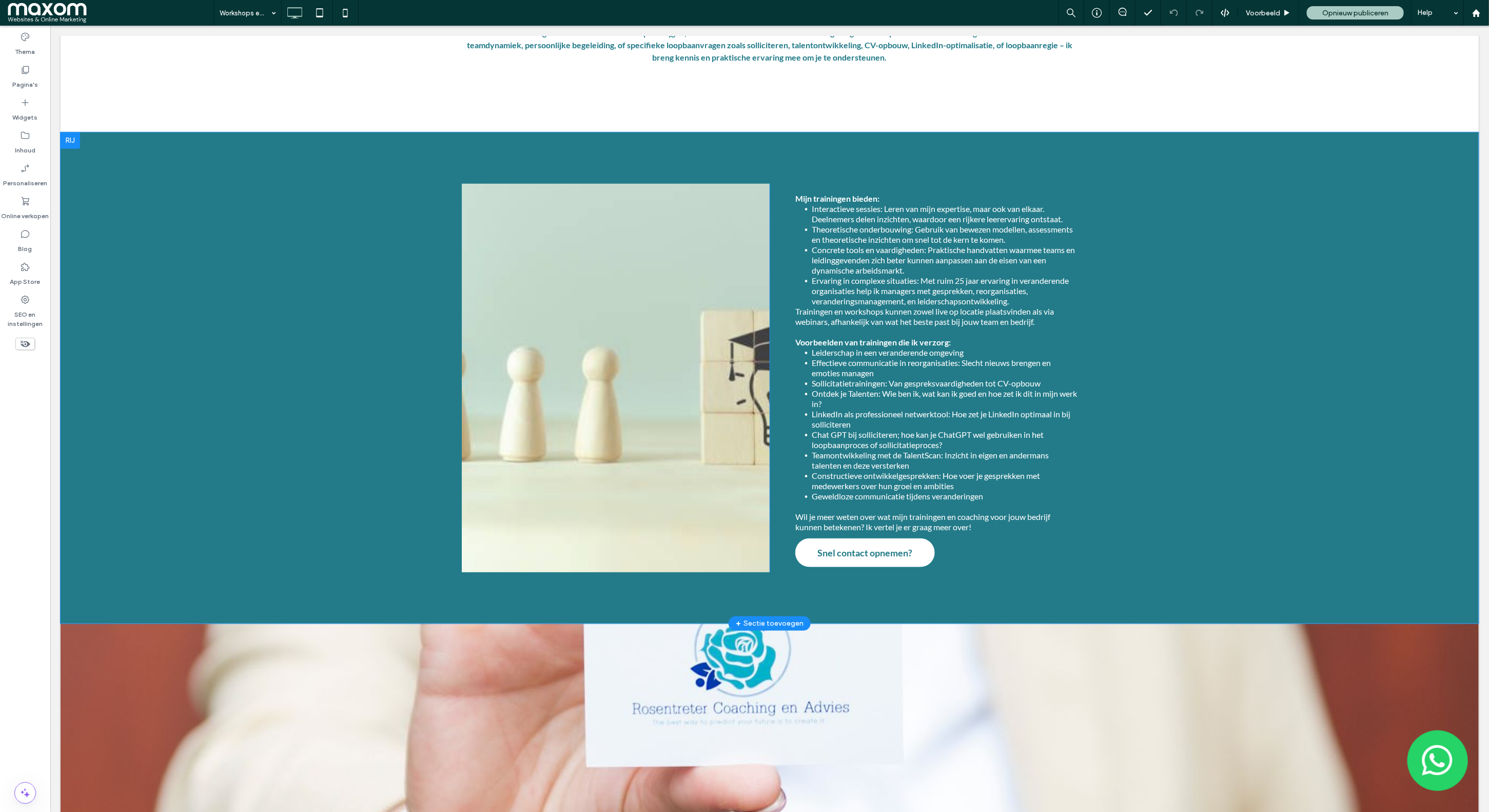
click at [468, 218] on div "Click To Paste" at bounding box center [615, 378] width 308 height 389
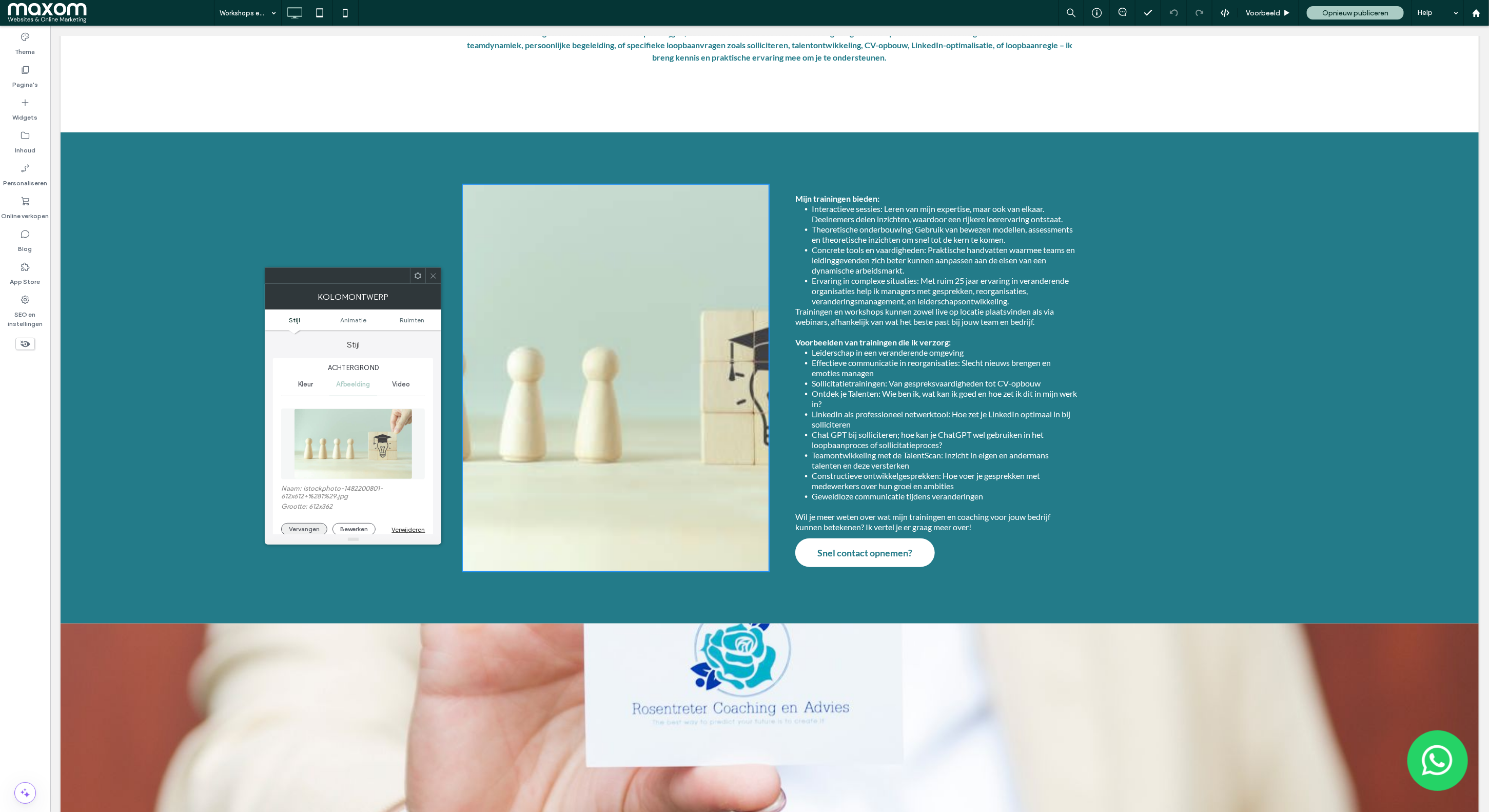
click at [307, 527] on button "Vervangen" at bounding box center [304, 529] width 46 height 12
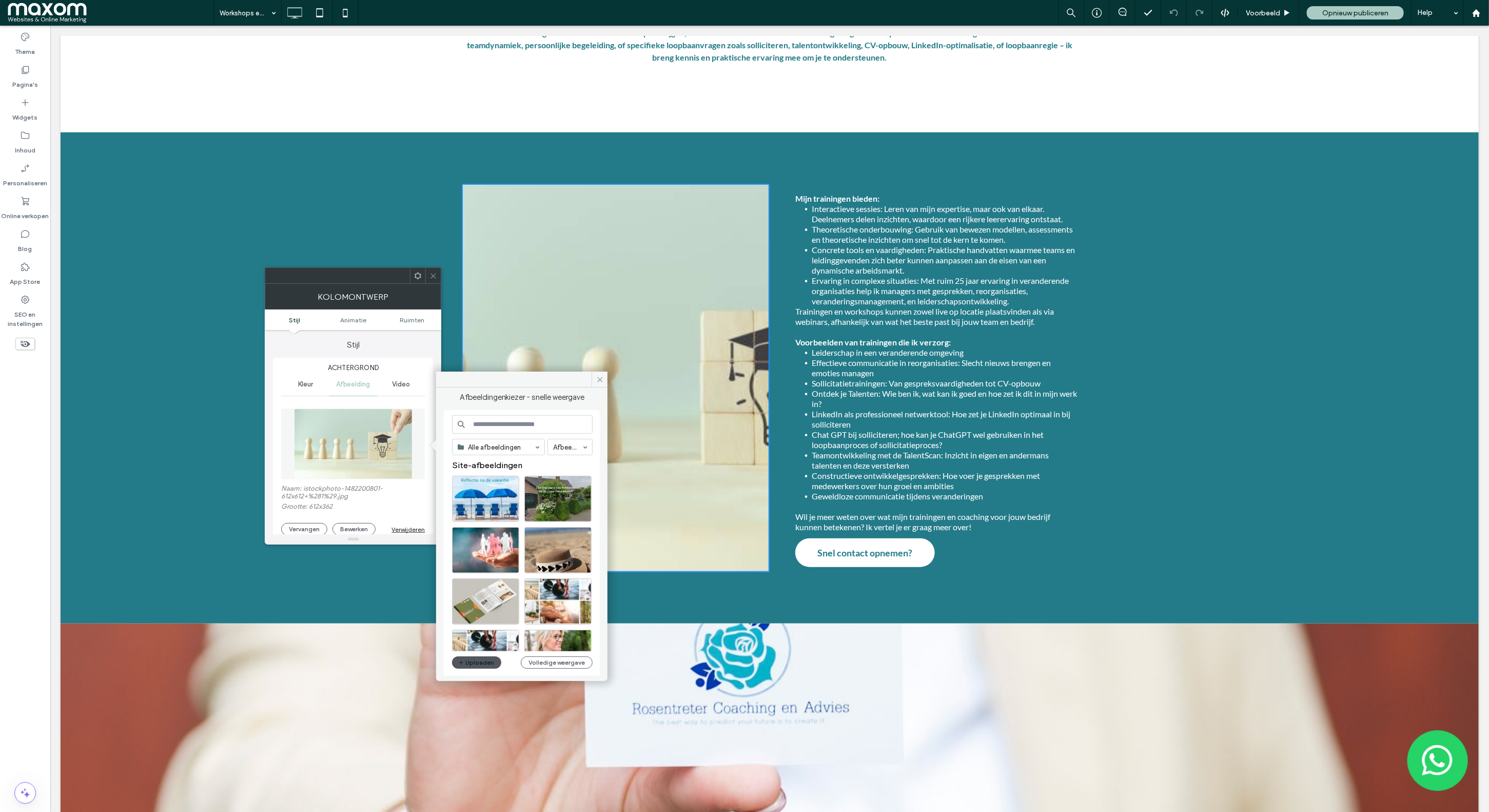
click at [479, 666] on button "Uploaden" at bounding box center [477, 662] width 50 height 12
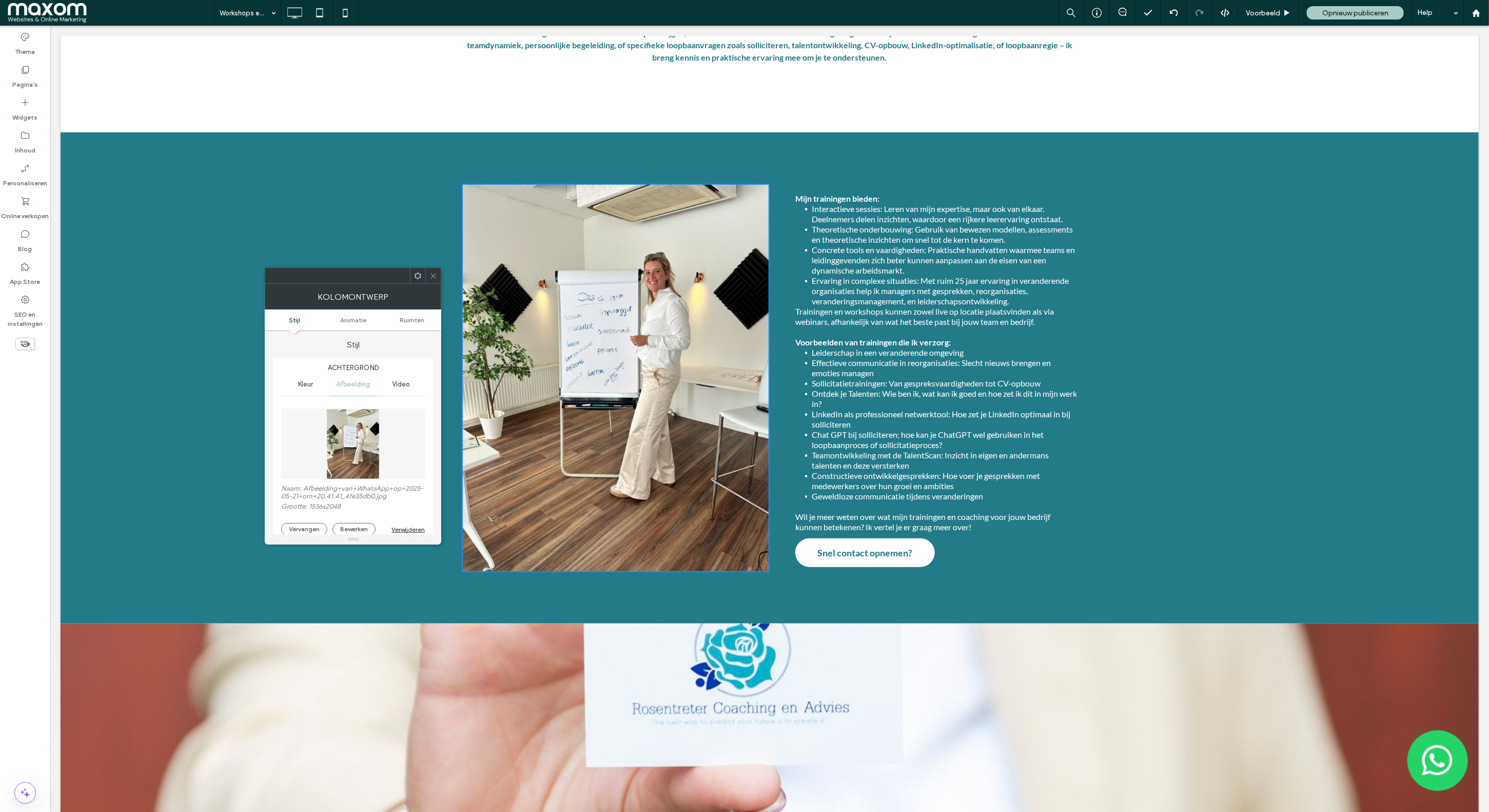
click at [432, 275] on use at bounding box center [433, 275] width 5 height 5
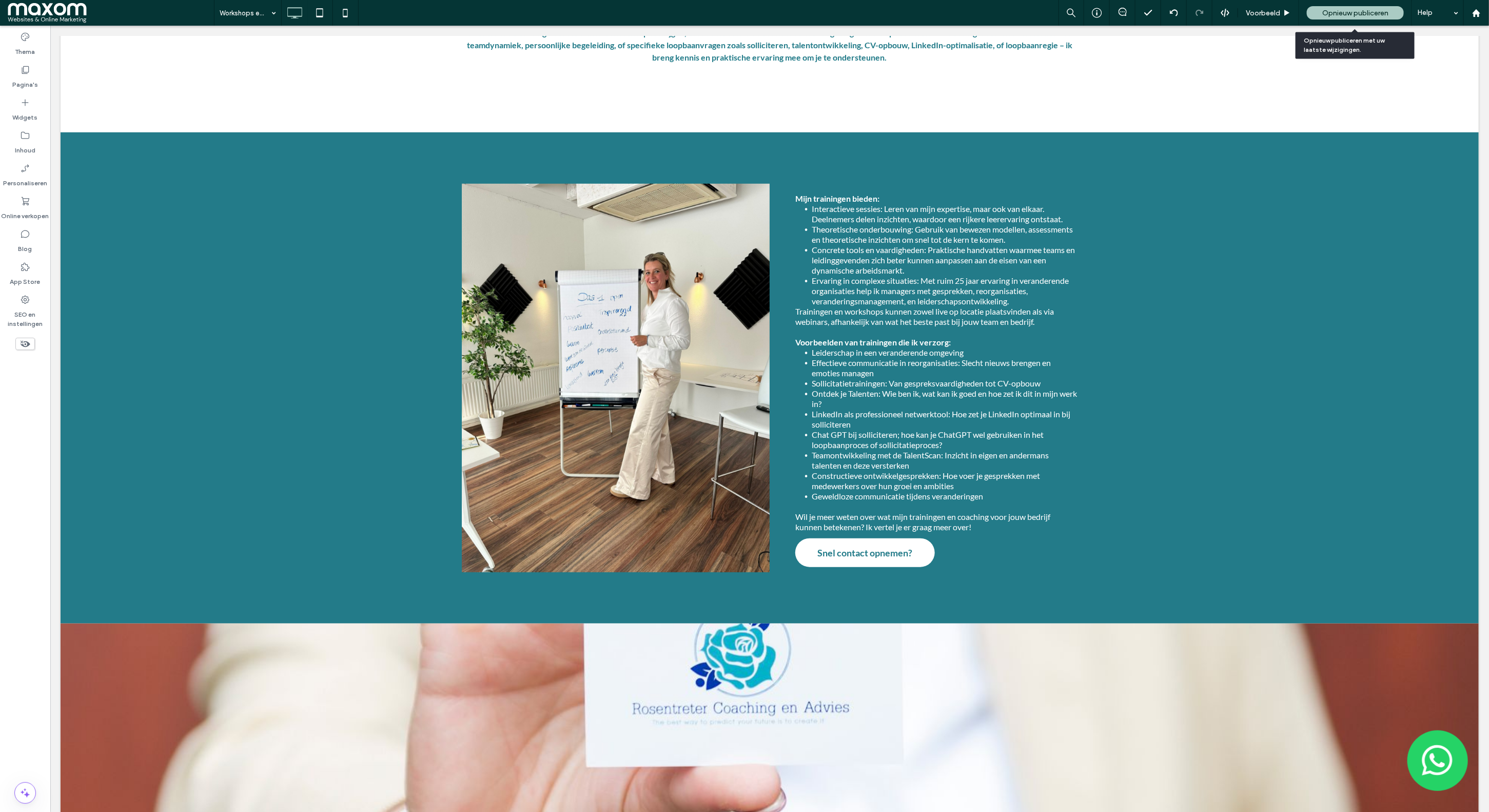
drag, startPoint x: 1334, startPoint y: 10, endPoint x: 1123, endPoint y: 2, distance: 211.2
click at [1333, 10] on span "Opnieuw publiceren" at bounding box center [1355, 13] width 66 height 9
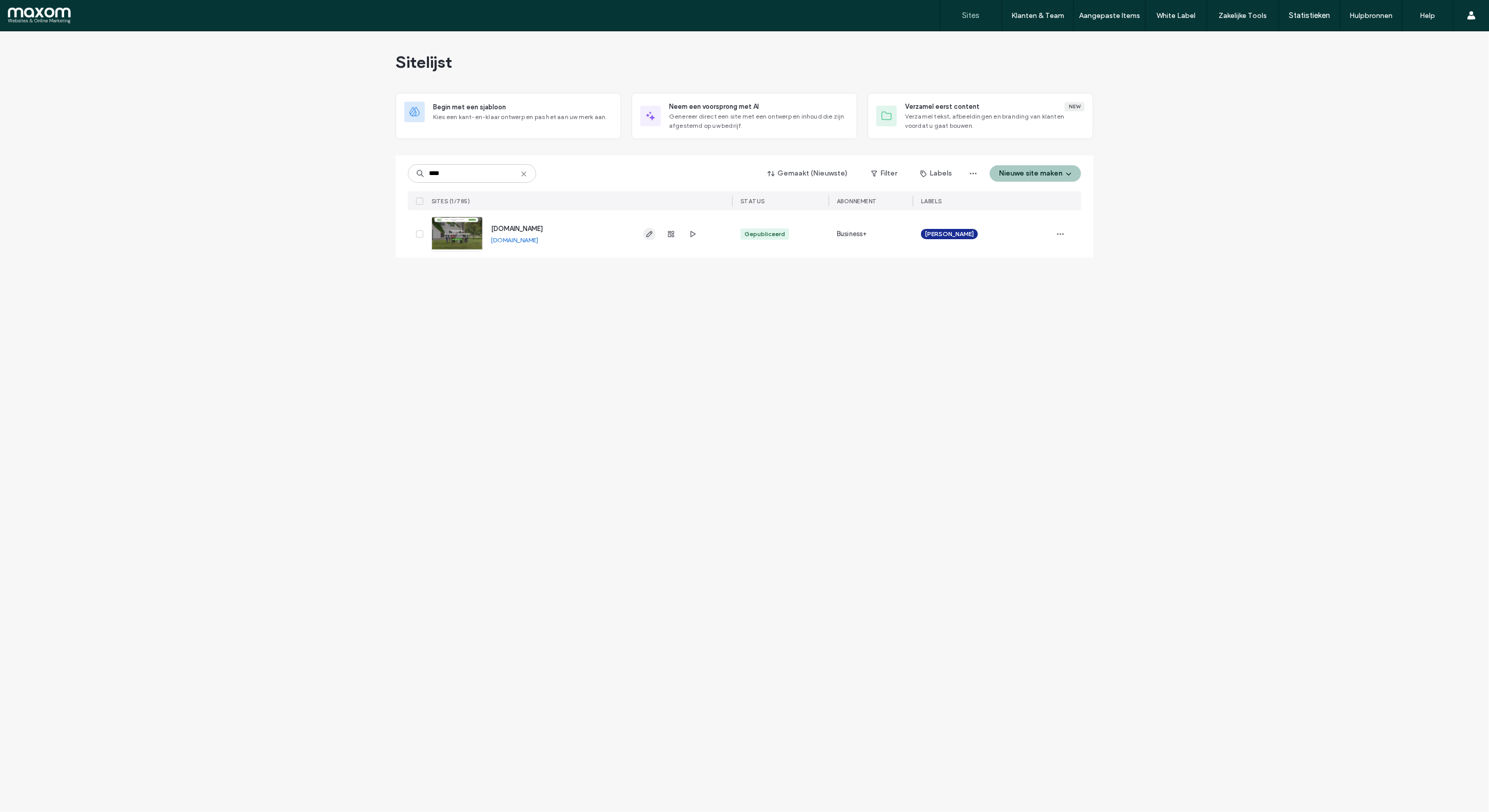
type input "****"
click at [649, 235] on icon "button" at bounding box center [649, 233] width 8 height 8
